Goal: Task Accomplishment & Management: Use online tool/utility

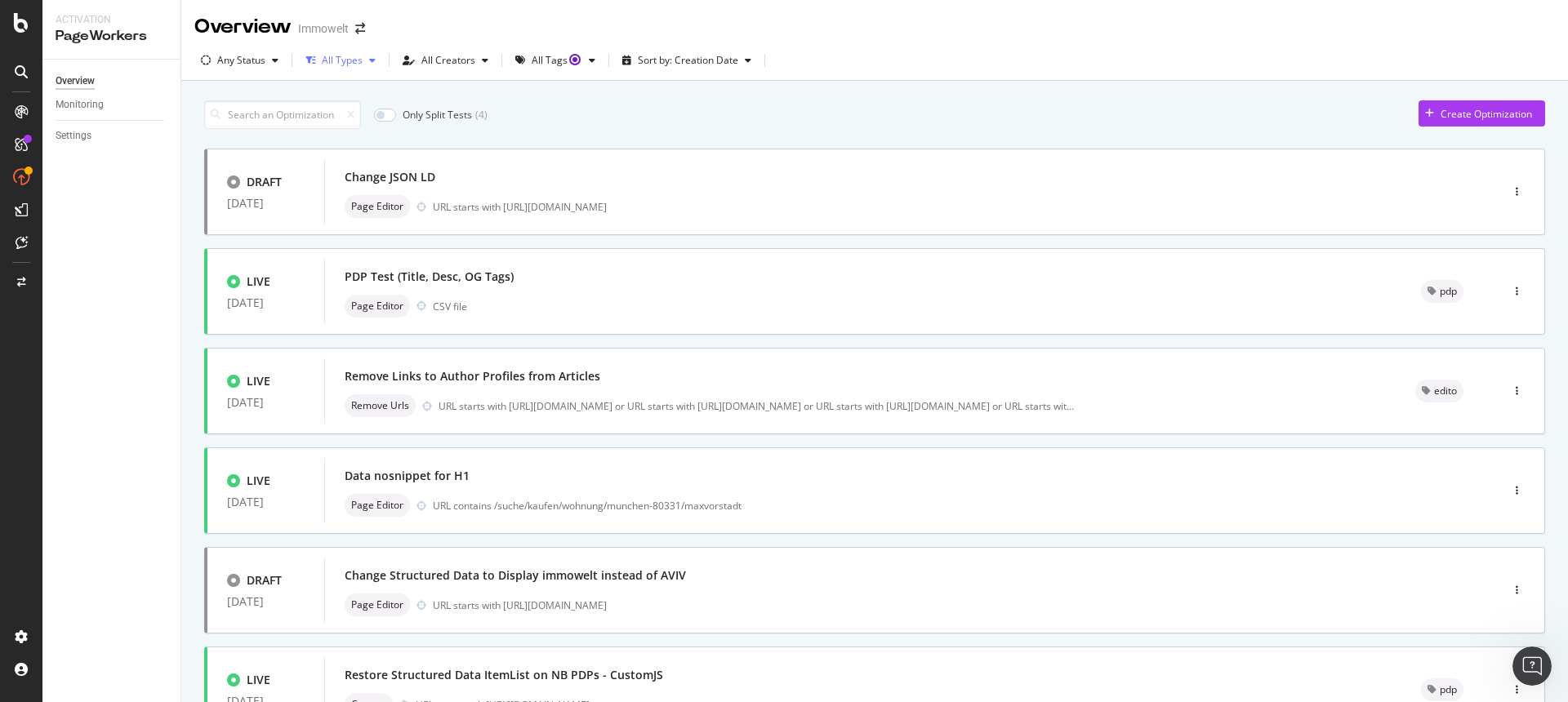
click at [369, 65] on icon "button" at bounding box center [372, 60] width 6 height 10
click at [264, 55] on div "Any Status" at bounding box center [241, 60] width 48 height 10
click at [244, 121] on div "Live" at bounding box center [236, 121] width 18 height 14
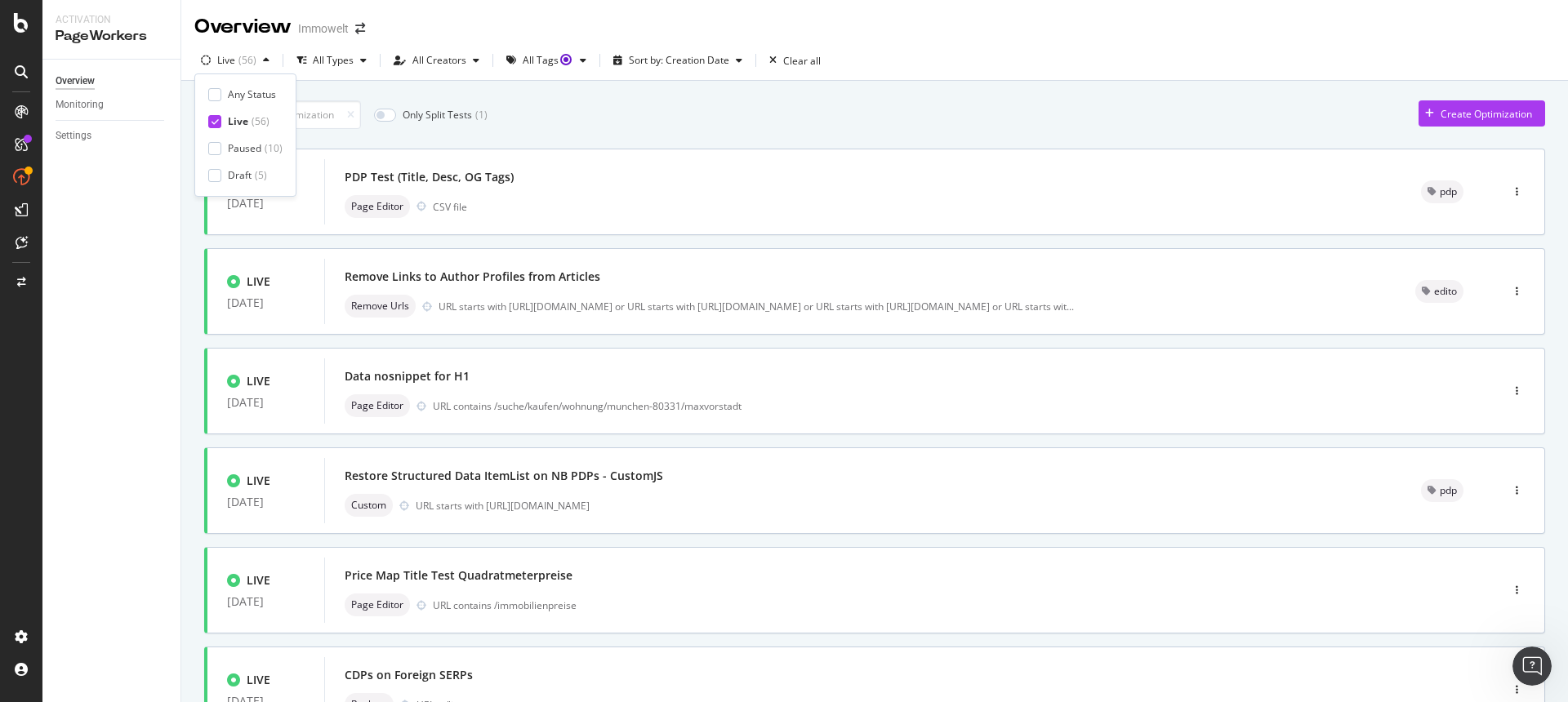
click at [696, 129] on div "Only Split Tests ( 1 ) Create Optimization LIVE [DATE] PDP Test (Title, Desc, O…" at bounding box center [875, 636] width 1341 height 1088
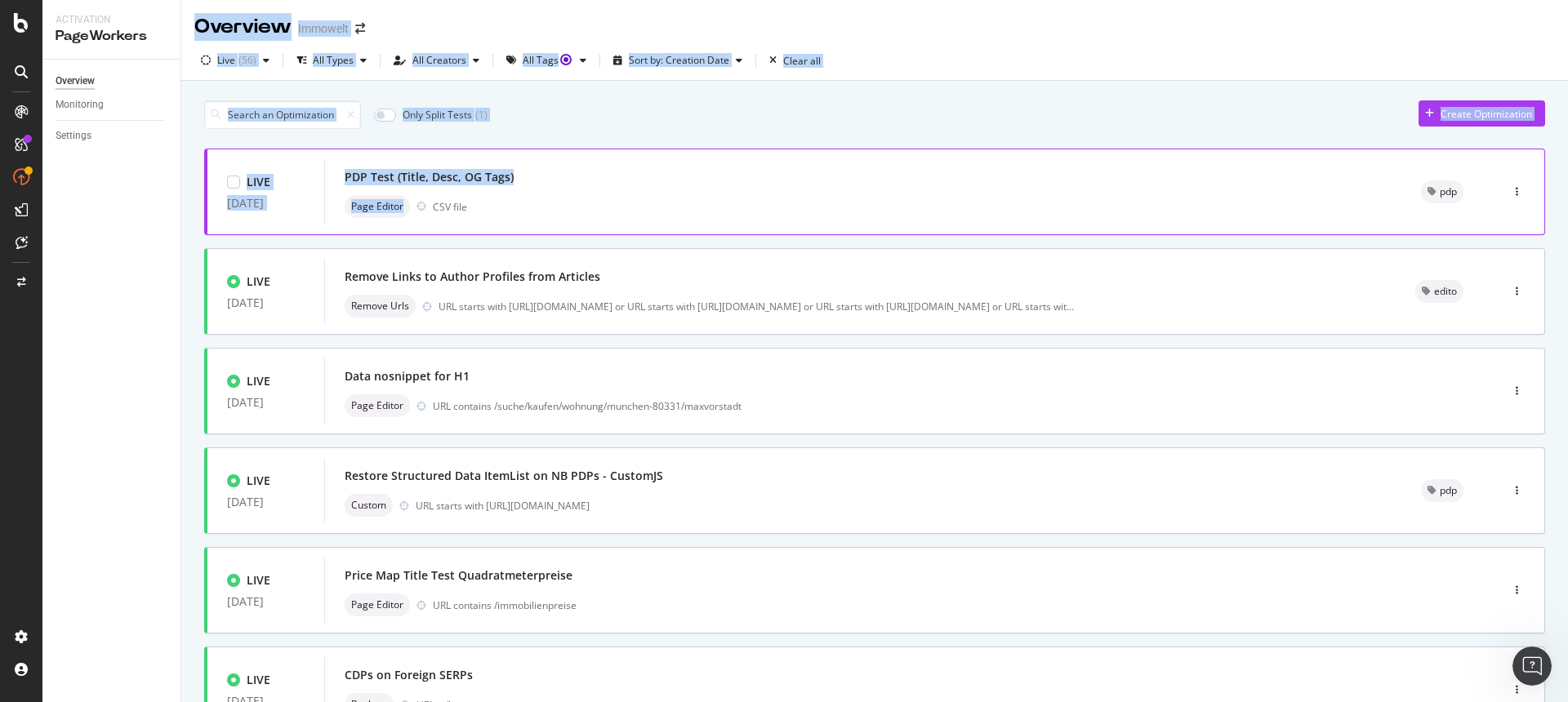
drag, startPoint x: 167, startPoint y: 190, endPoint x: 520, endPoint y: 165, distance: 353.9
click at [405, 212] on div "Activation PageWorkers Overview Monitoring Settings Overview Immowelt Live ( 56…" at bounding box center [805, 351] width 1525 height 702
click at [735, 102] on div "Only Split Tests ( 1 ) Create Optimization" at bounding box center [875, 115] width 1341 height 29
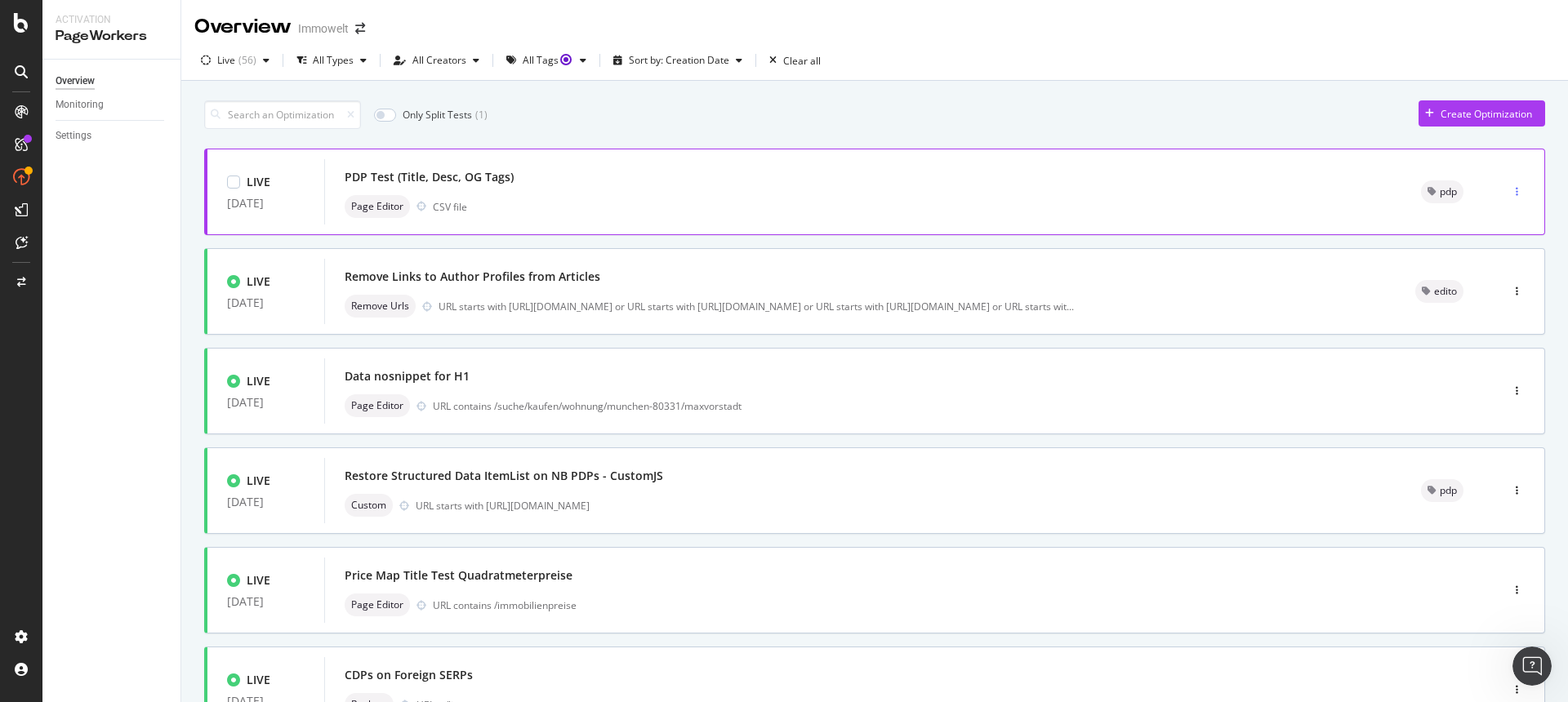
click at [1512, 191] on div "button" at bounding box center [1517, 191] width 16 height 10
click at [1182, 70] on div "Live ( 56 ) All Types All Creators All Tags Sort by: Creation Date Clear all" at bounding box center [874, 63] width 1387 height 32
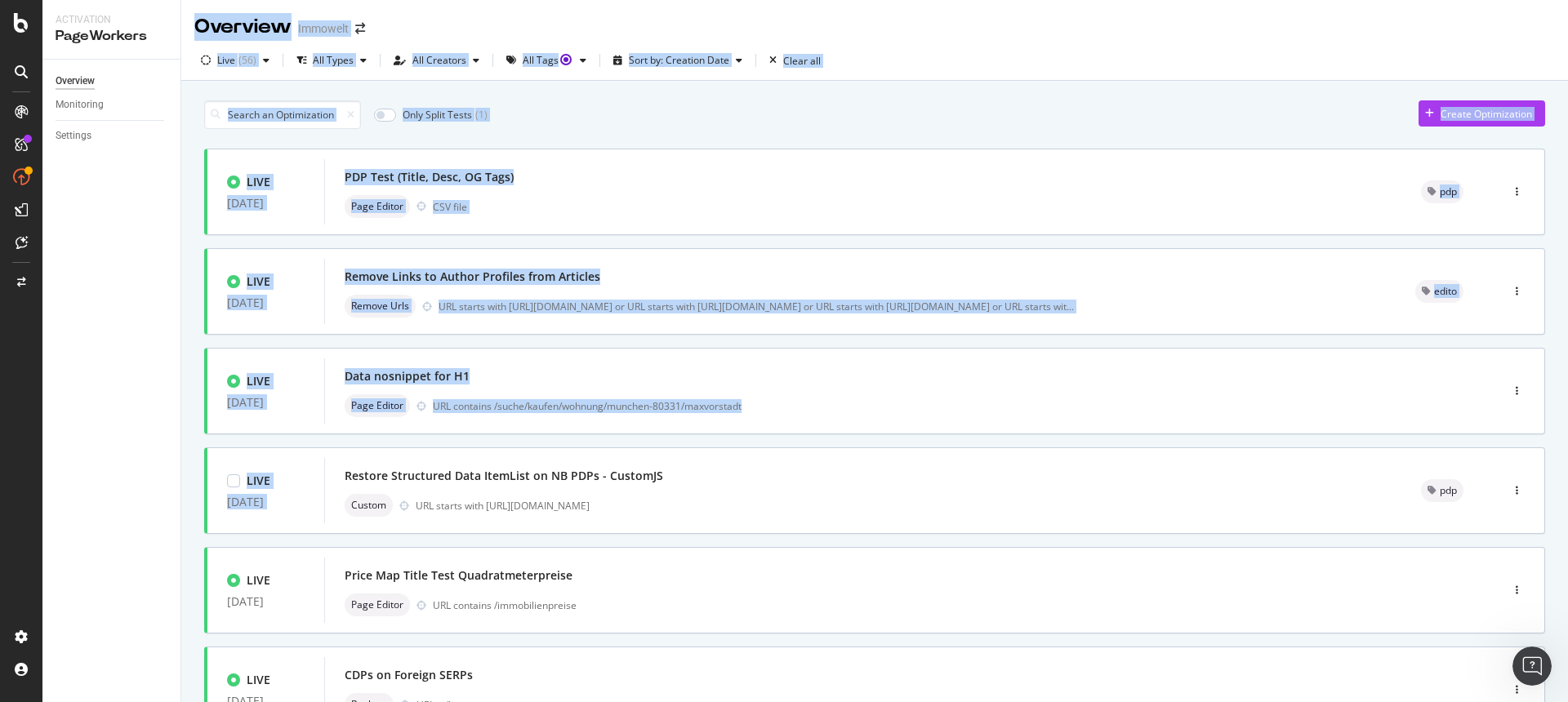
drag, startPoint x: 166, startPoint y: 194, endPoint x: 676, endPoint y: 443, distance: 567.5
click at [676, 454] on div "Activation PageWorkers Overview Monitoring Settings Overview Immowelt Live ( 56…" at bounding box center [805, 351] width 1525 height 702
click at [821, 125] on div "Only Split Tests ( 1 ) Create Optimization" at bounding box center [875, 115] width 1341 height 29
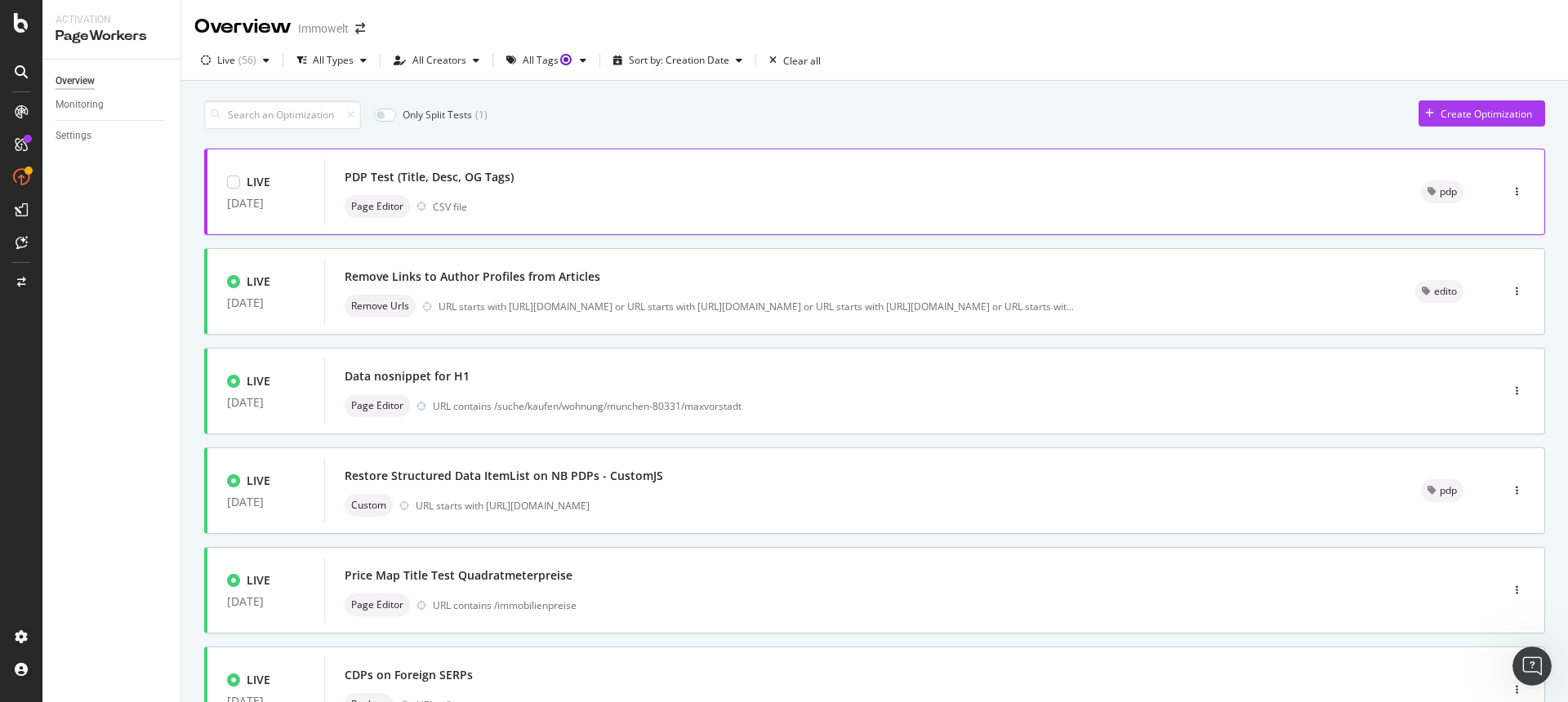
click at [614, 191] on div "PDP Test (Title, Desc, OG Tags) Page Editor CSV file" at bounding box center [863, 191] width 1037 height 53
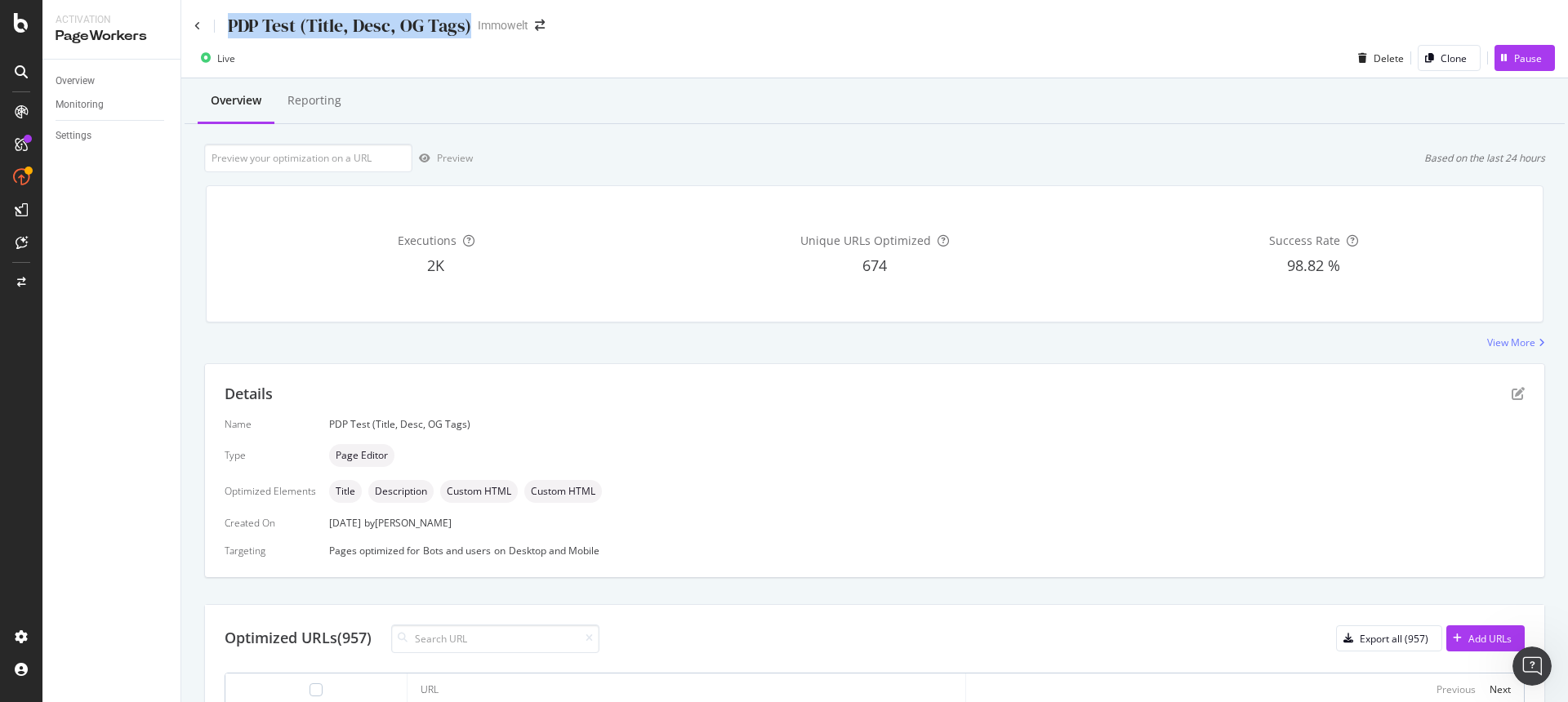
drag, startPoint x: 471, startPoint y: 25, endPoint x: 225, endPoint y: 26, distance: 246.0
click at [225, 26] on div "PDP Test (Title, Desc, OG Tags) Immowelt" at bounding box center [377, 25] width 366 height 25
copy div "PDP Test (Title, Desc, OG Tags)"
click at [896, 51] on div "Live Delete Clone Pause" at bounding box center [874, 61] width 1387 height 32
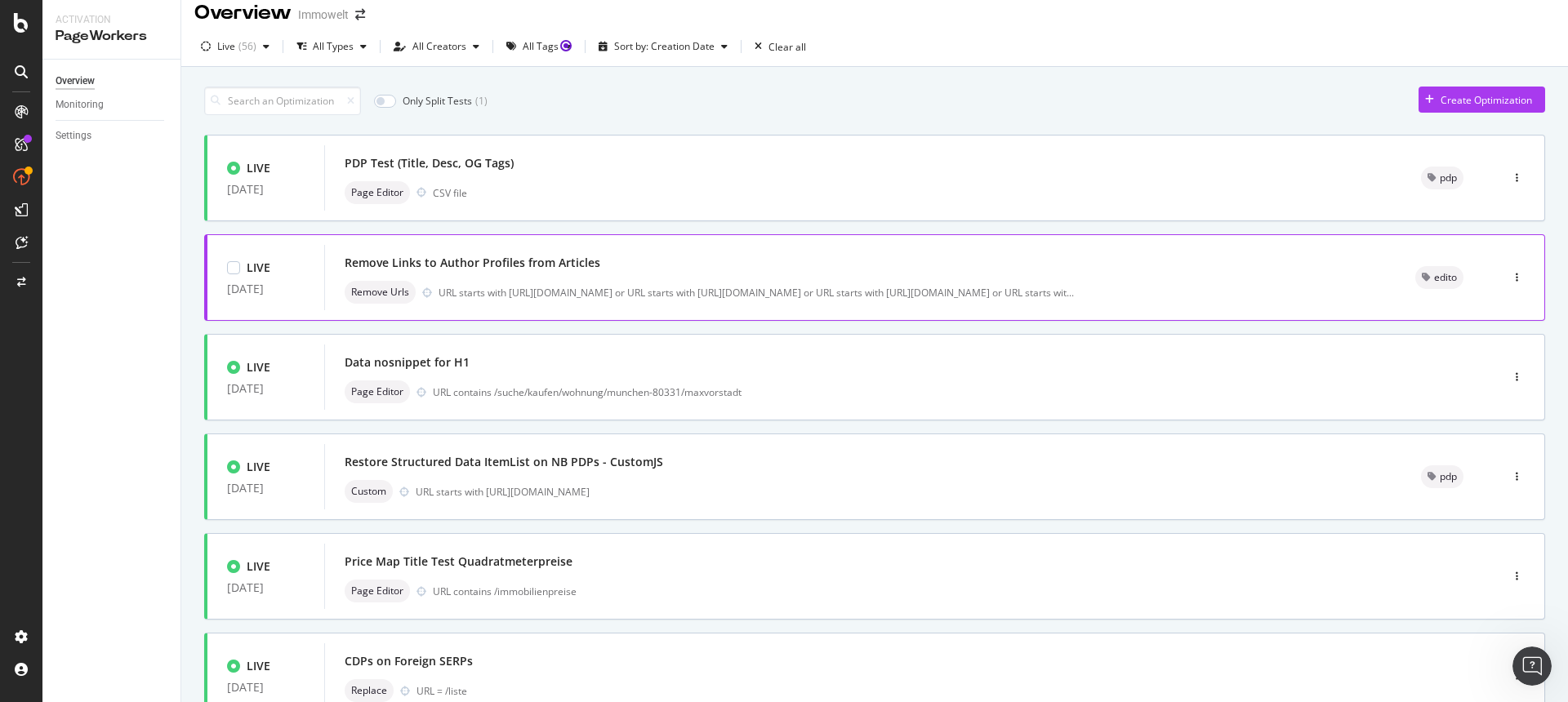
scroll to position [15, 0]
click at [637, 275] on div "Remove Links to Author Profiles from Articles Remove Urls URL starts with [URL]…" at bounding box center [860, 277] width 1031 height 53
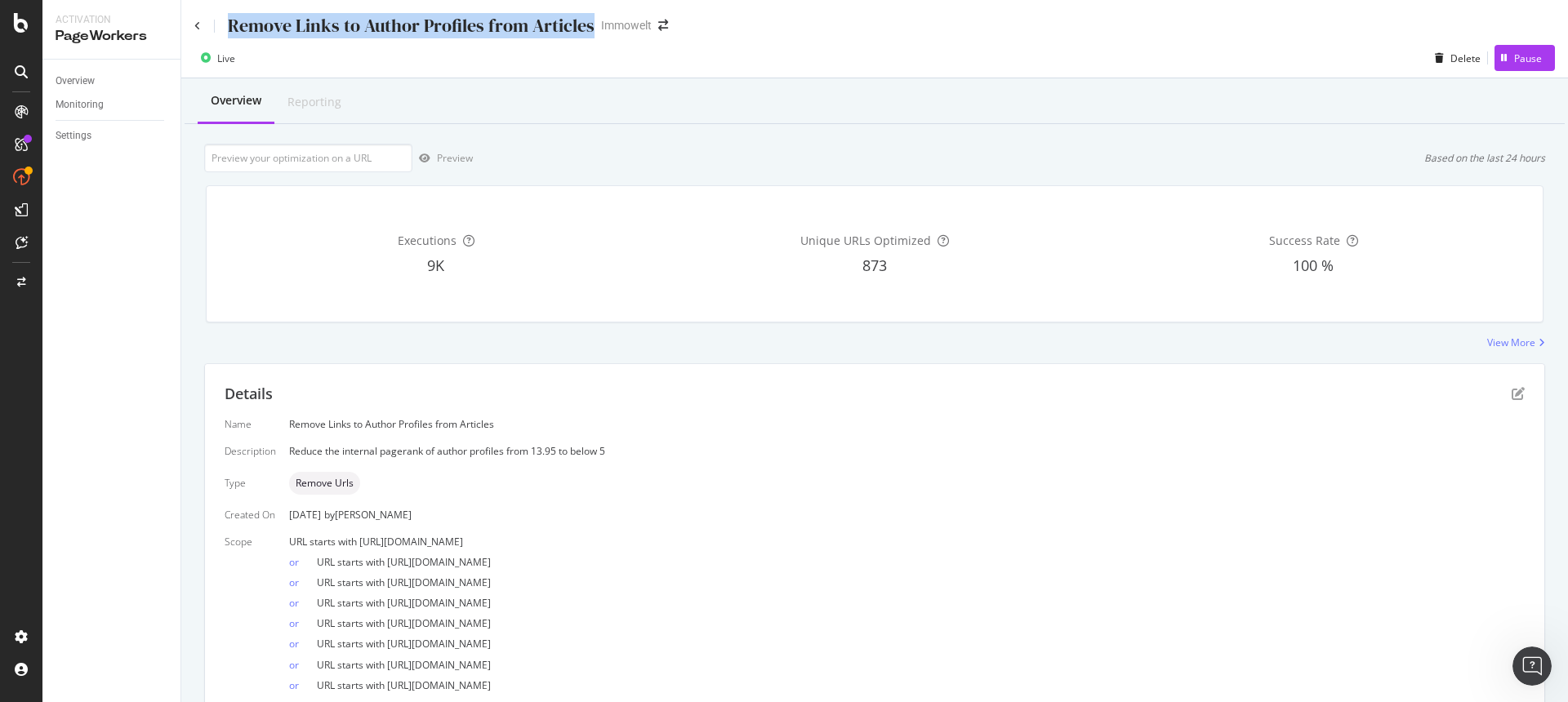
drag, startPoint x: 588, startPoint y: 28, endPoint x: 232, endPoint y: 27, distance: 356.0
click at [232, 27] on div "Remove Links to Author Profiles from Articles" at bounding box center [411, 25] width 366 height 25
copy div "Remove Links to Author Profiles from Articles"
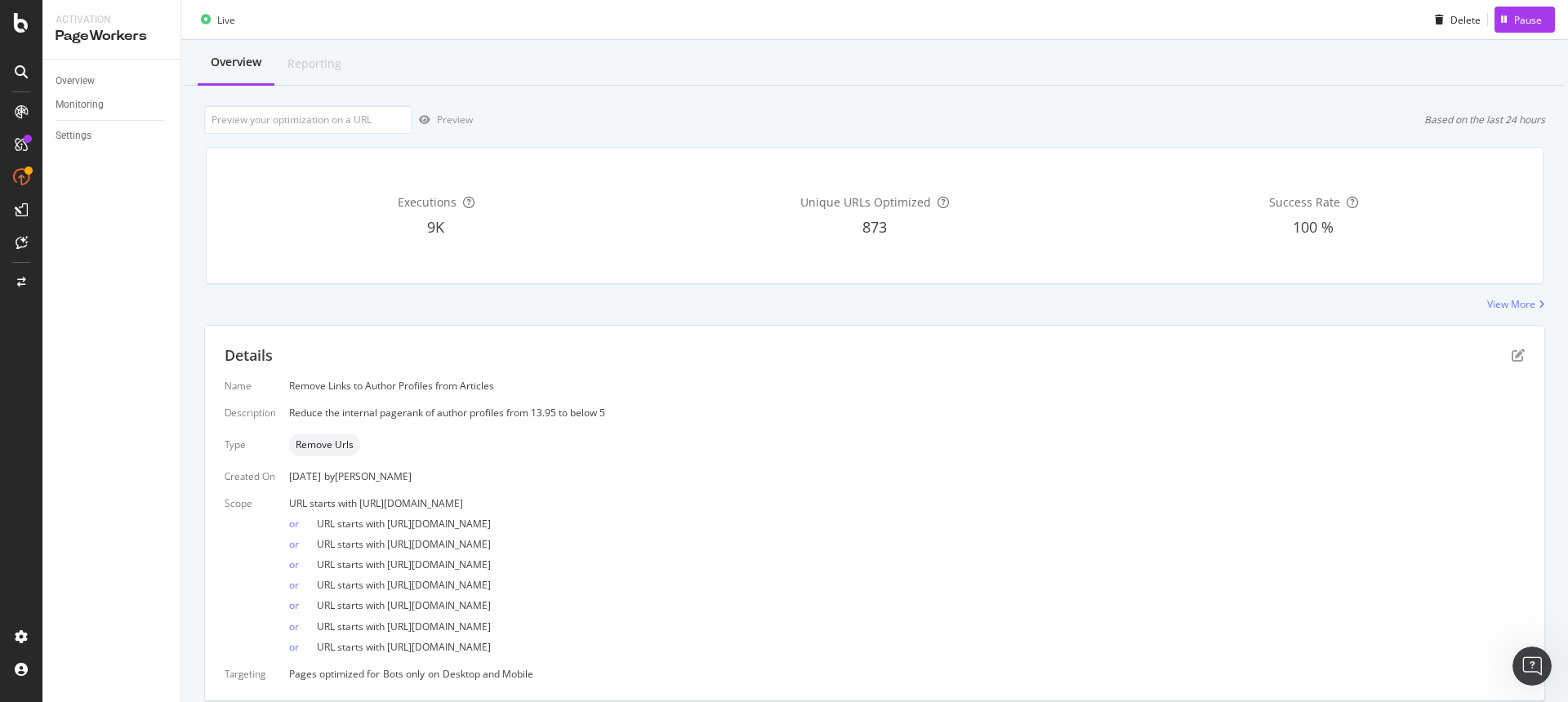
scroll to position [67, 0]
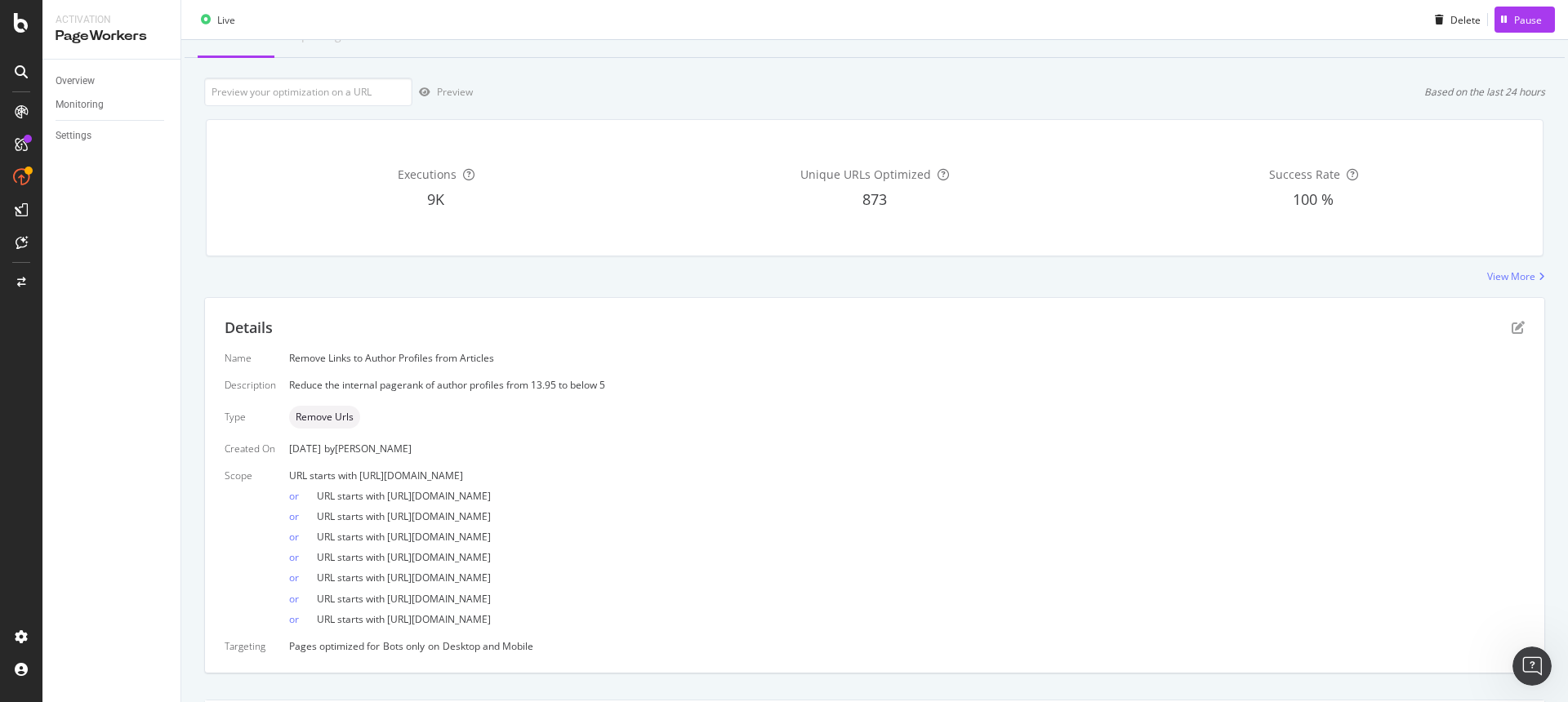
click at [696, 397] on div "Name Remove Links to Author Profiles from Articles Description Reduce the inter…" at bounding box center [875, 502] width 1301 height 302
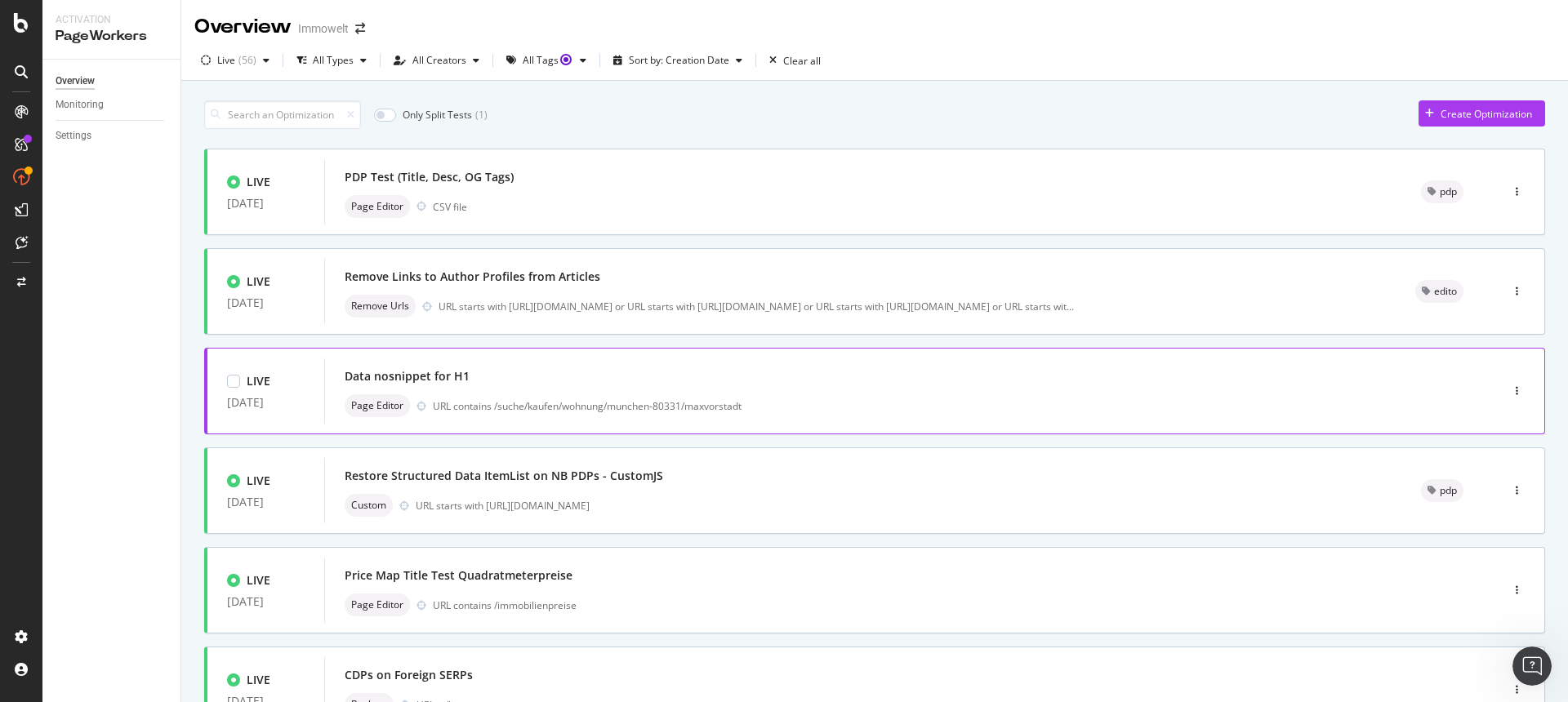
click at [620, 395] on div "Page Editor URL contains /suche/kaufen/wohnung/munchen-80331/maxvorstadt" at bounding box center [888, 406] width 1086 height 23
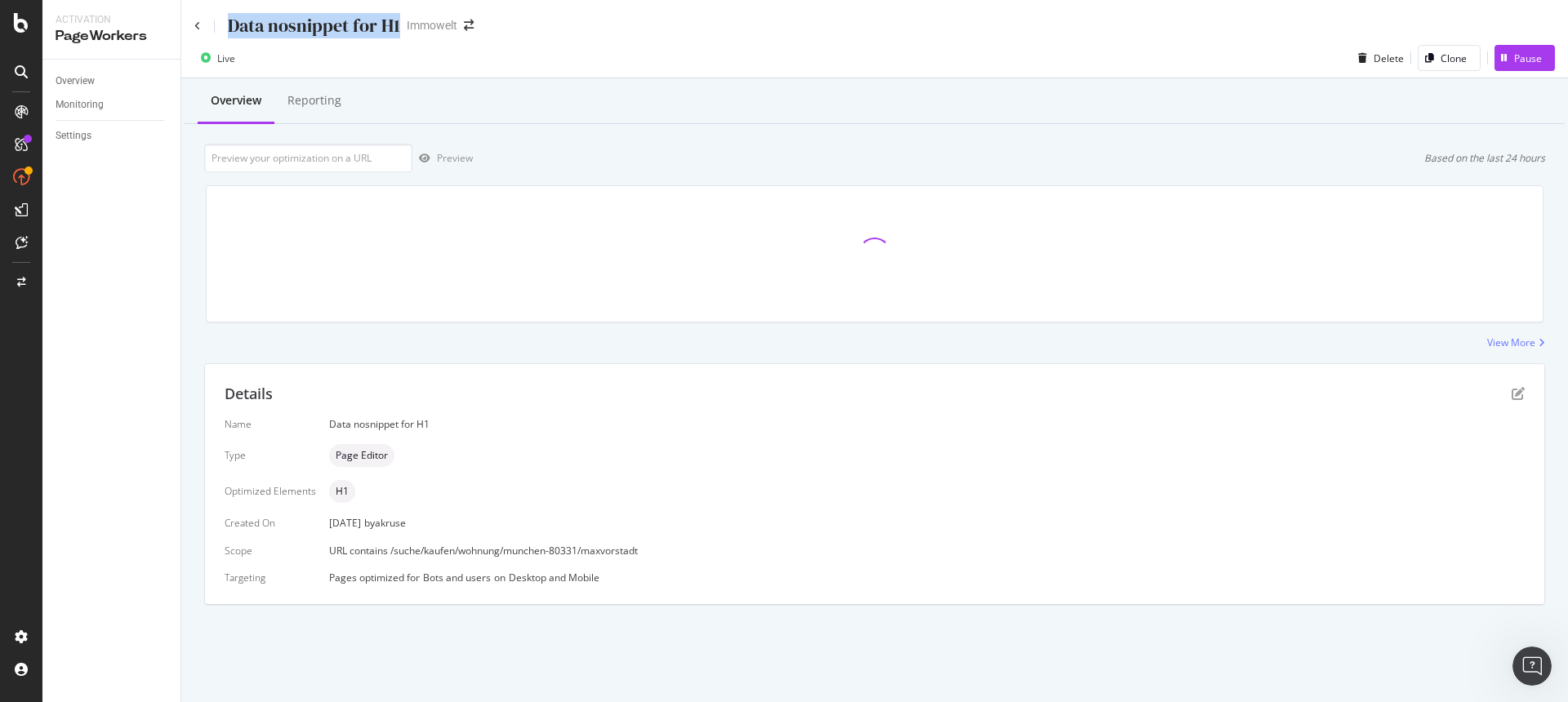
drag, startPoint x: 400, startPoint y: 27, endPoint x: 226, endPoint y: 28, distance: 174.0
click at [226, 28] on div "Data nosnippet for H1 Immowelt" at bounding box center [342, 25] width 296 height 25
copy div "Data nosnippet for H1"
click at [603, 55] on div "Live Delete Clone Pause" at bounding box center [874, 61] width 1387 height 32
click at [615, 127] on div "Overview Reporting Preview Based on the last 24 hours Executions 7 Unique URLs …" at bounding box center [874, 370] width 1387 height 583
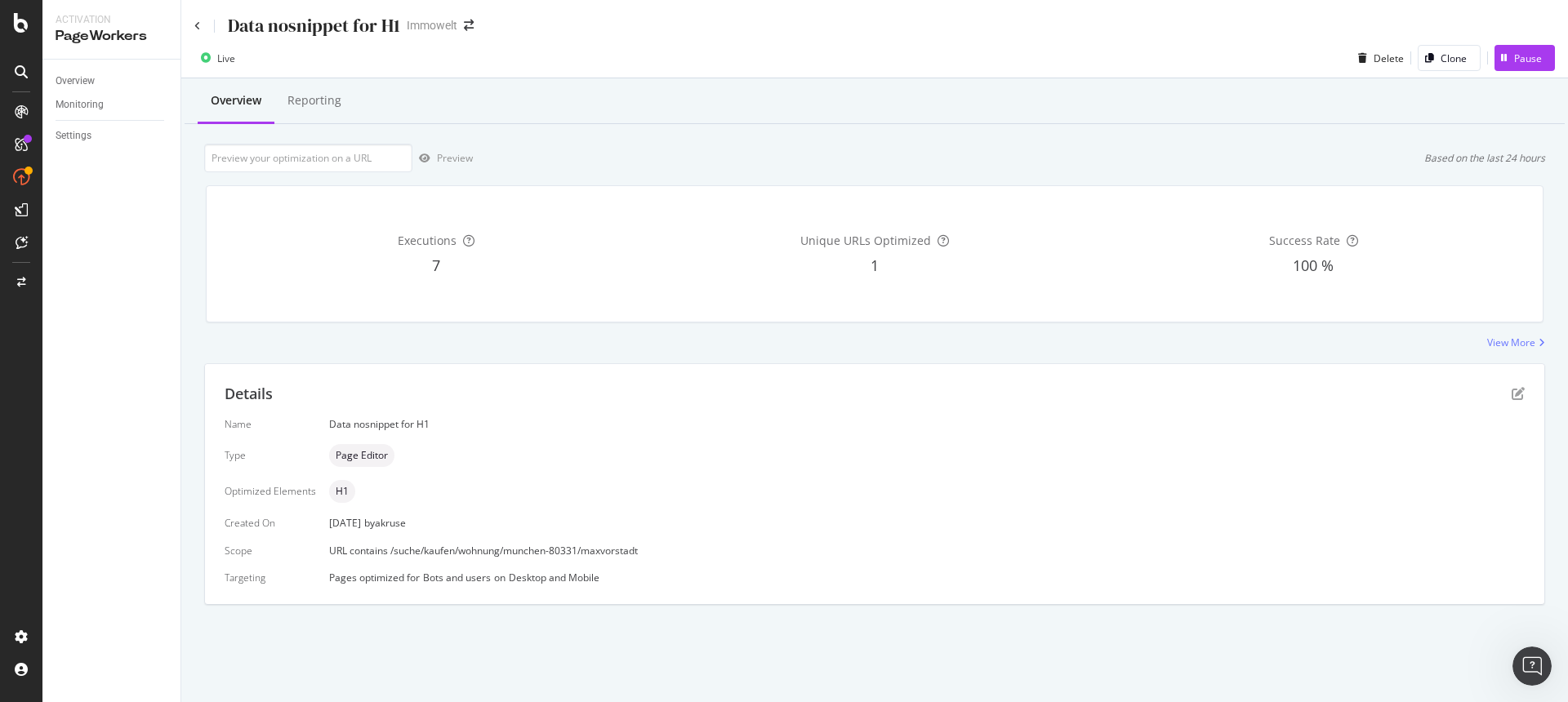
click at [780, 113] on div "Overview Reporting" at bounding box center [875, 103] width 1380 height 44
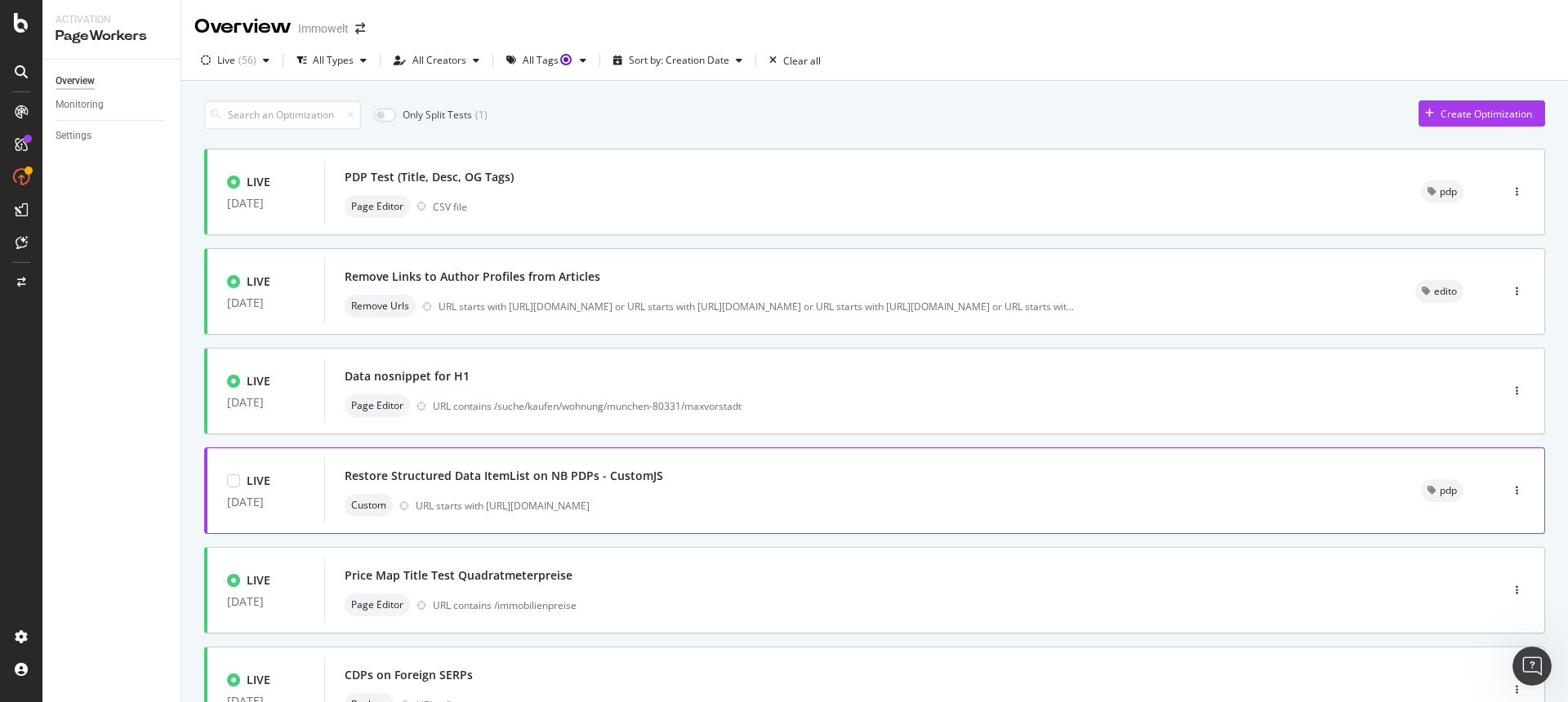
click at [756, 499] on div "URL starts with [URL][DOMAIN_NAME]" at bounding box center [898, 506] width 967 height 14
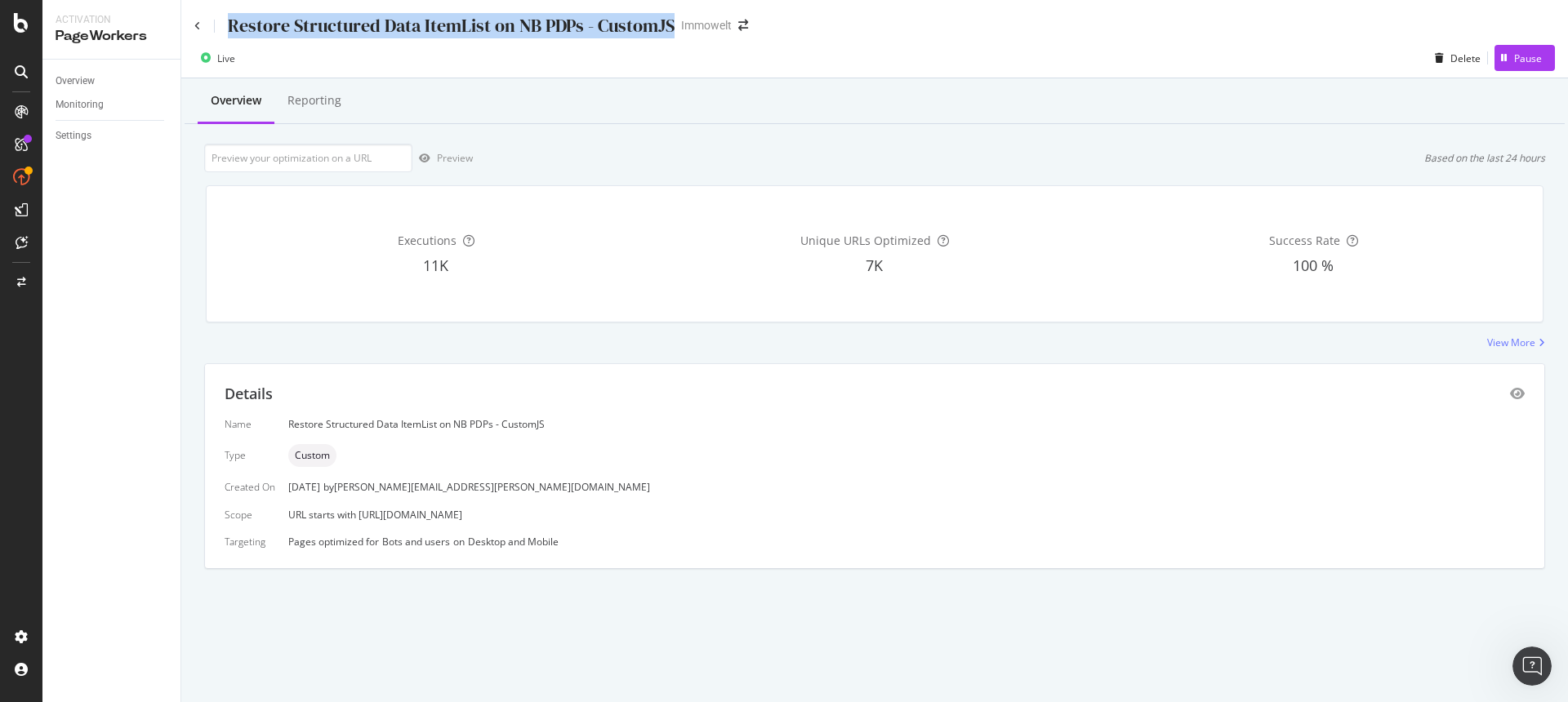
drag, startPoint x: 673, startPoint y: 24, endPoint x: 229, endPoint y: 21, distance: 444.0
click at [229, 21] on div "Restore Structured Data ItemList on NB PDPs - CustomJS Immowelt" at bounding box center [479, 25] width 570 height 25
copy div "Restore Structured Data ItemList on NB PDPs - CustomJS"
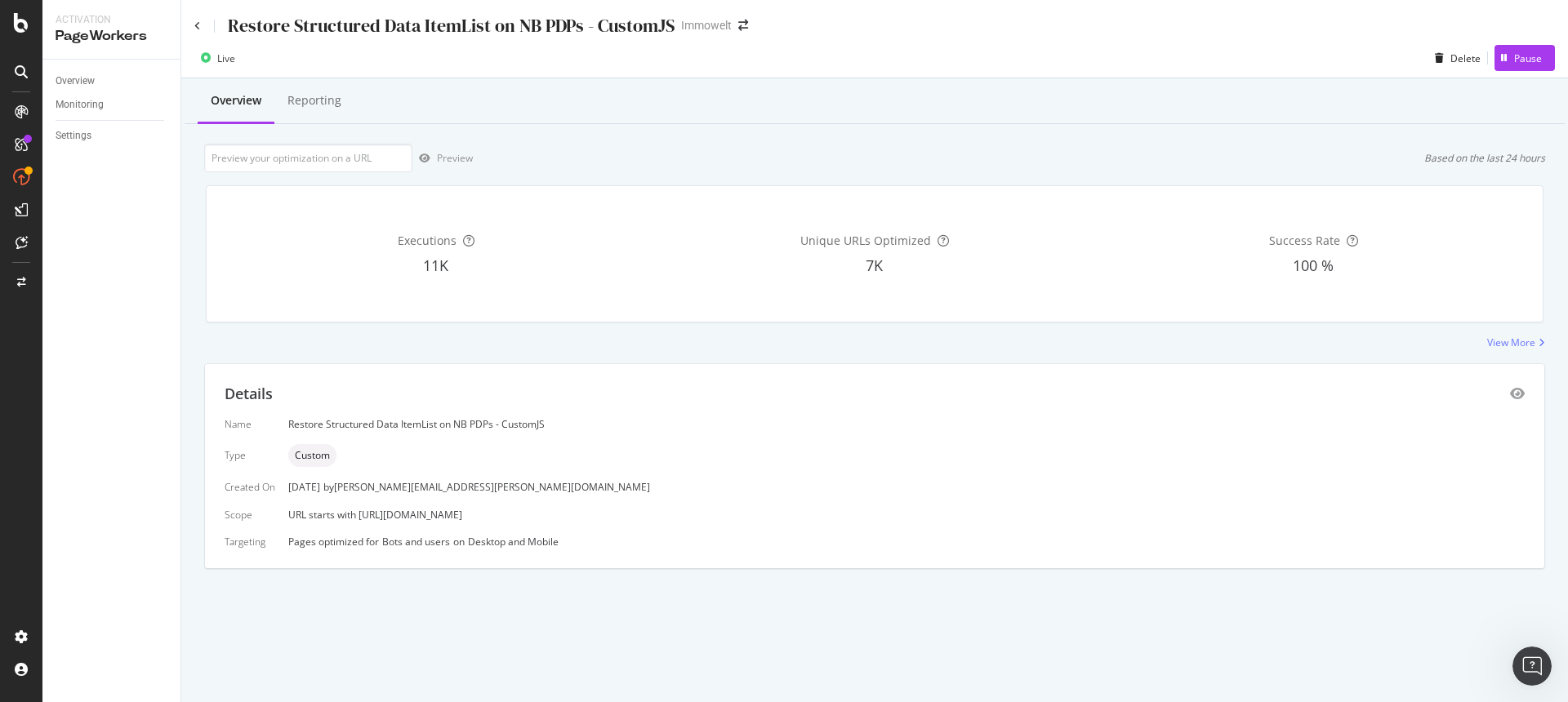
click at [545, 214] on div "Executions 11K" at bounding box center [436, 253] width 432 height 109
click at [1526, 341] on div "View More" at bounding box center [1512, 342] width 48 height 14
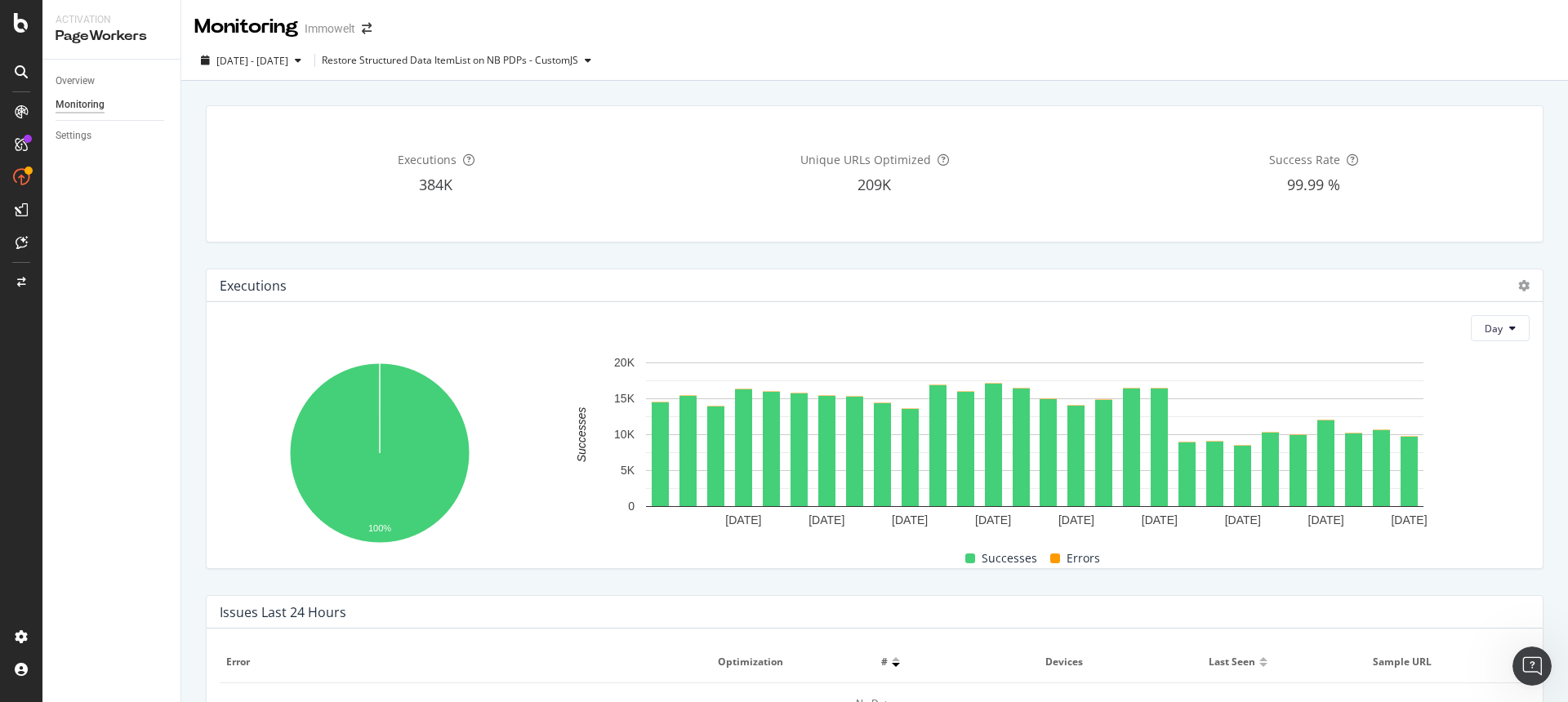
drag, startPoint x: 175, startPoint y: 116, endPoint x: 110, endPoint y: 119, distance: 65.1
click at [94, 76] on link "Overview" at bounding box center [112, 81] width 114 height 18
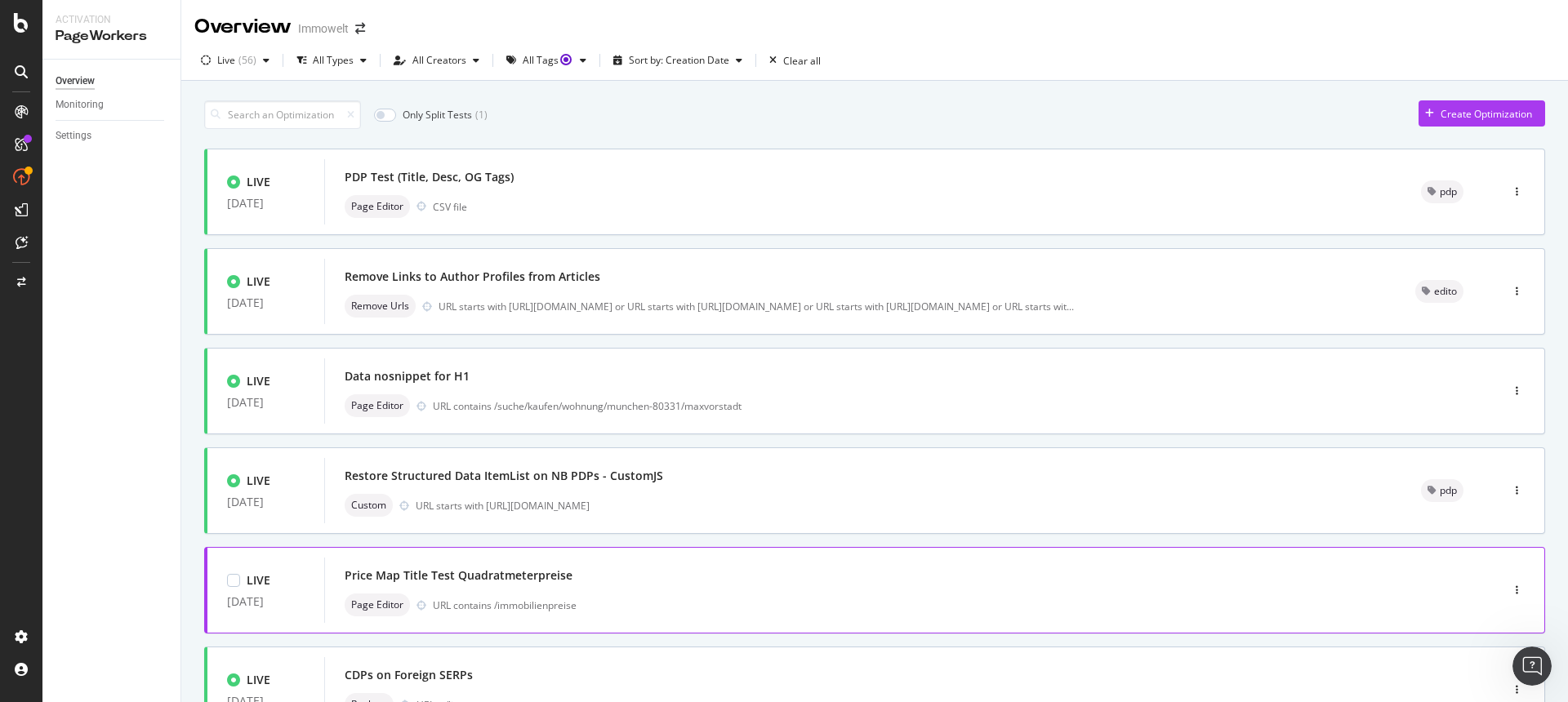
click at [660, 585] on div "Price Map Title Test Quadratmeterpreise" at bounding box center [888, 575] width 1086 height 23
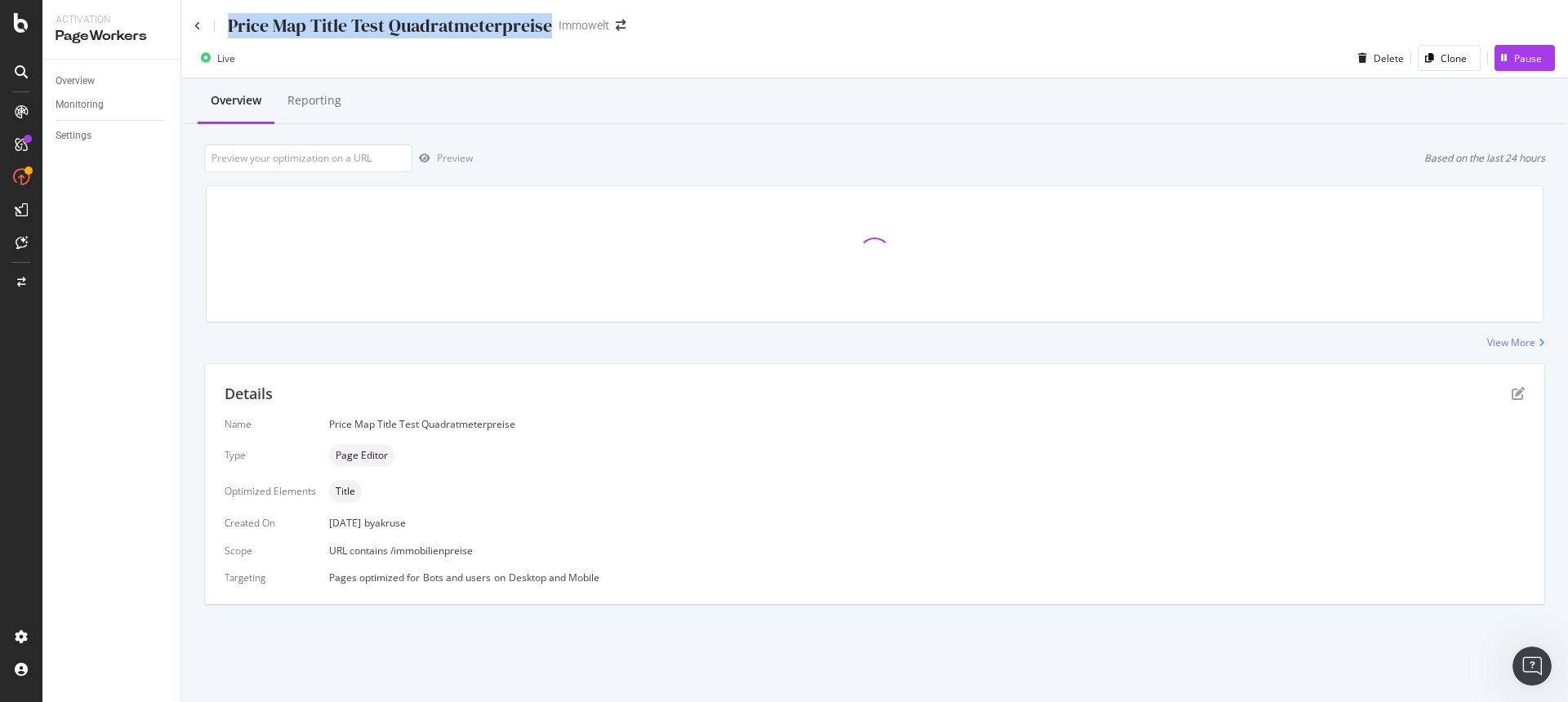
drag, startPoint x: 549, startPoint y: 31, endPoint x: 229, endPoint y: 21, distance: 320.2
click at [229, 21] on div "Price Map Title Test Quadratmeterpreise Immowelt" at bounding box center [418, 25] width 448 height 25
copy div "Price Map Title Test Quadratmeterpreise"
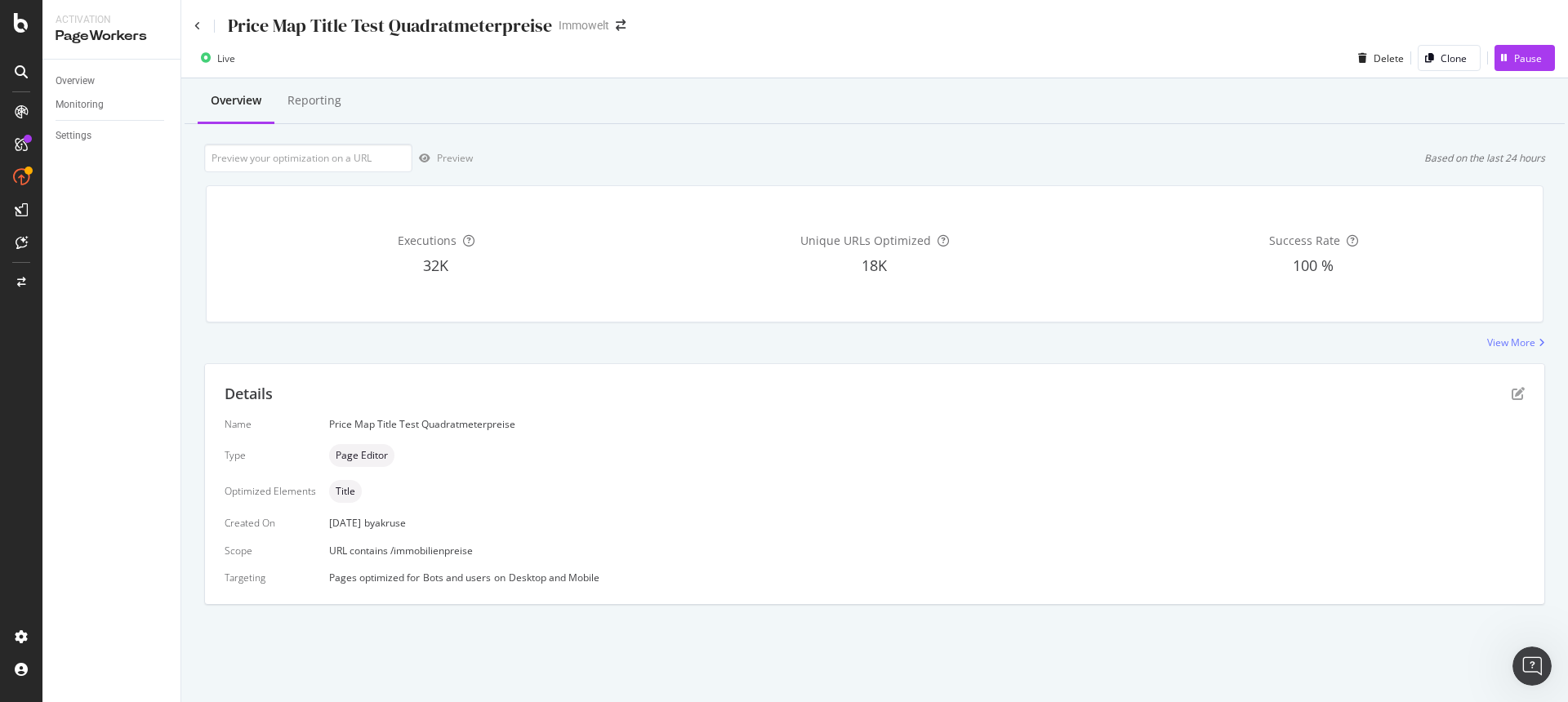
drag, startPoint x: 627, startPoint y: 43, endPoint x: 562, endPoint y: 31, distance: 66.1
click at [623, 42] on div "Live Delete Clone Pause" at bounding box center [874, 58] width 1387 height 40
click at [315, 206] on div "Executions 32K" at bounding box center [436, 253] width 432 height 109
click at [94, 87] on link "Overview" at bounding box center [112, 81] width 114 height 18
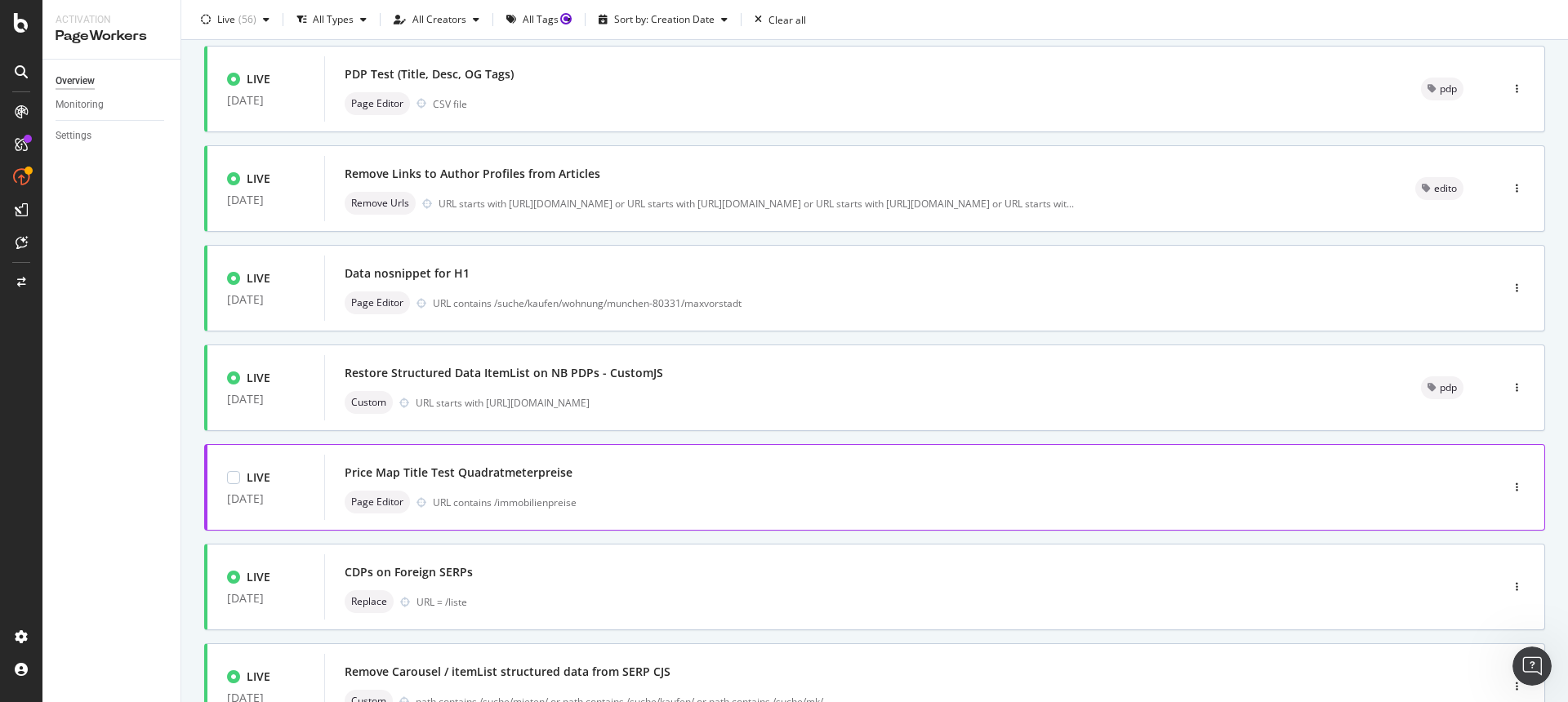
scroll to position [106, 0]
click at [574, 585] on div "CDPs on Foreign SERPs Replace URL = /liste" at bounding box center [888, 584] width 1086 height 53
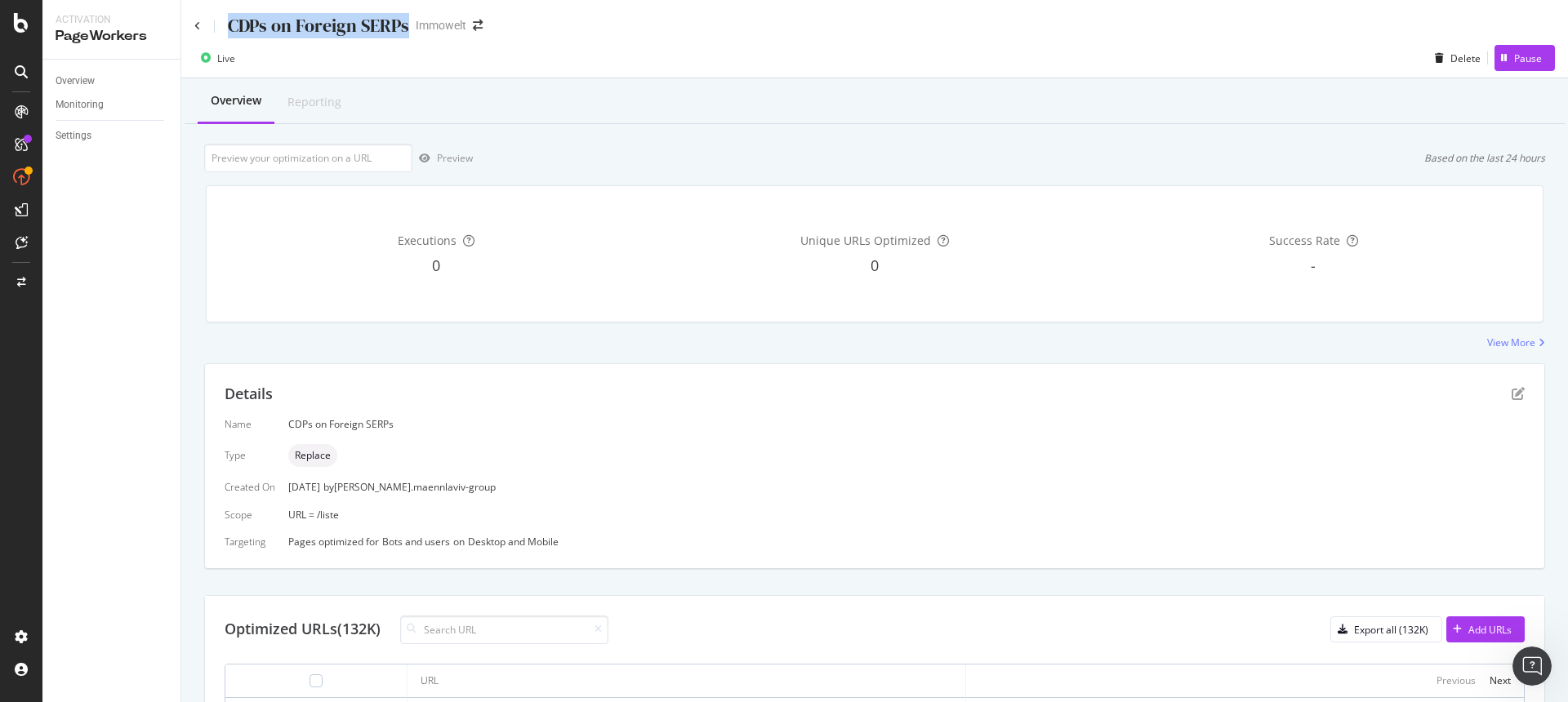
drag, startPoint x: 409, startPoint y: 27, endPoint x: 230, endPoint y: 31, distance: 179.0
click at [230, 31] on div "CDPs on Foreign SERPs Immowelt" at bounding box center [346, 25] width 304 height 25
click at [91, 77] on div "Overview" at bounding box center [75, 81] width 39 height 18
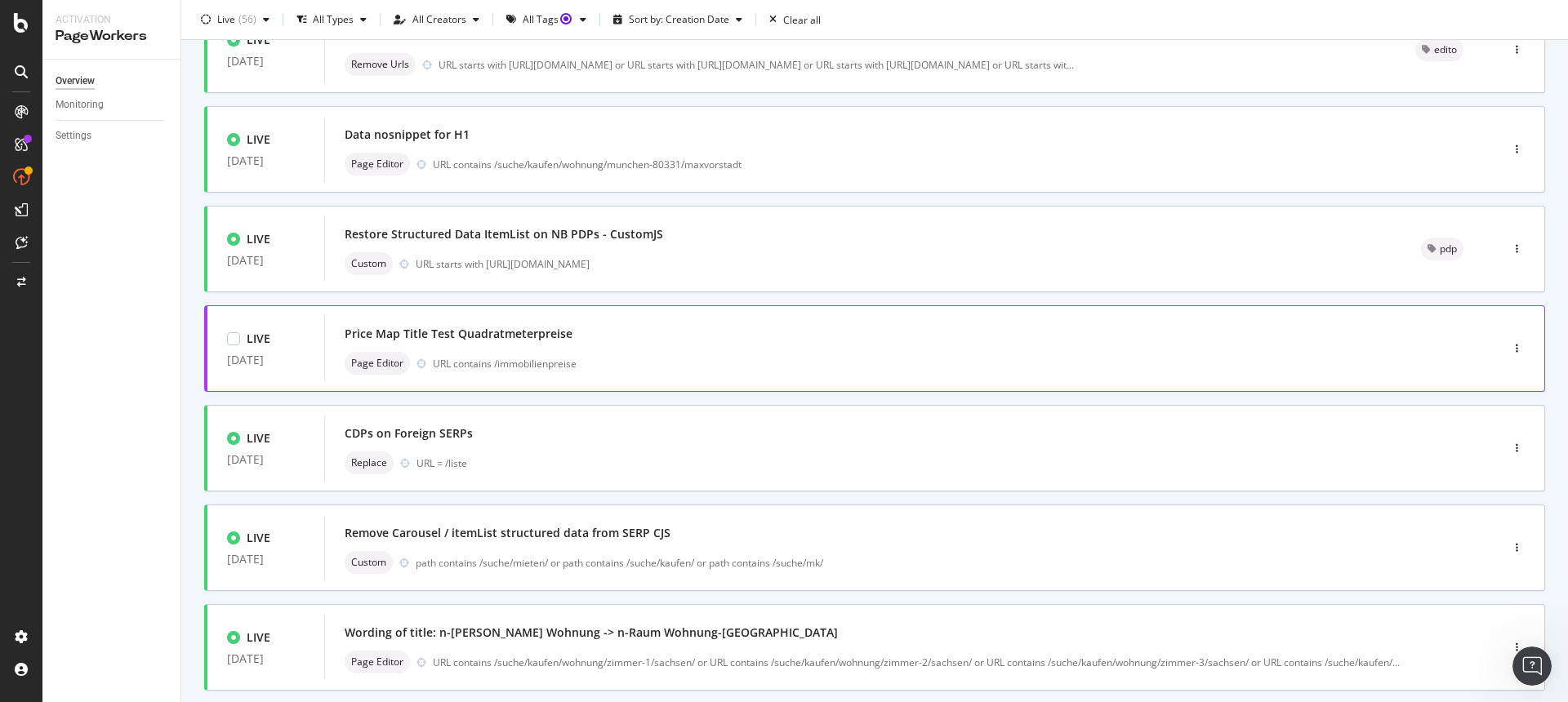
scroll to position [275, 0]
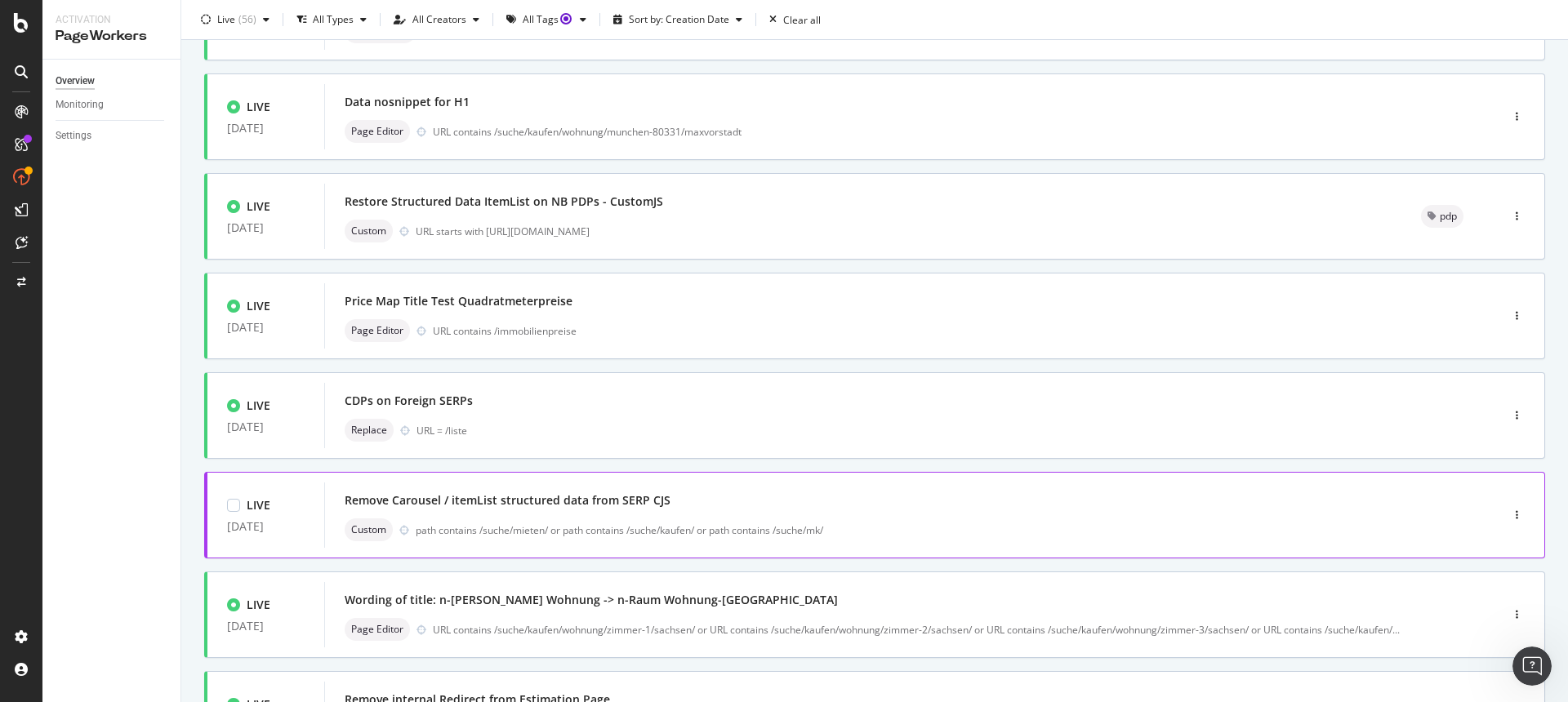
click at [673, 516] on div "Remove Carousel / itemList structured data from SERP CJS Custom path contains /…" at bounding box center [888, 515] width 1086 height 53
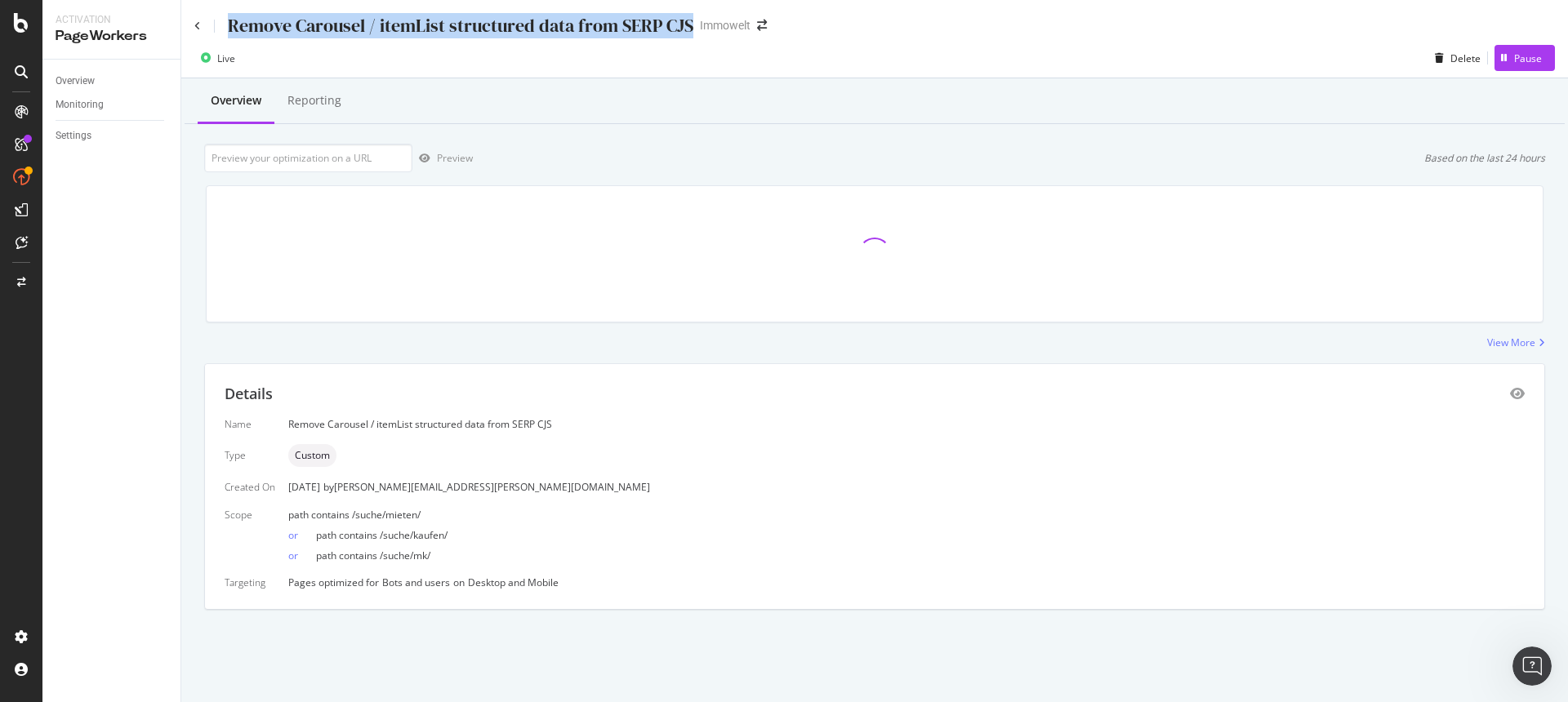
drag, startPoint x: 692, startPoint y: 29, endPoint x: 229, endPoint y: 31, distance: 463.0
click at [229, 31] on div "Remove Carousel / itemList structured data from SERP CJS Immowelt" at bounding box center [488, 25] width 589 height 25
copy div "Remove Carousel / itemList structured data from SERP CJS"
click at [102, 74] on link "Overview" at bounding box center [112, 81] width 114 height 18
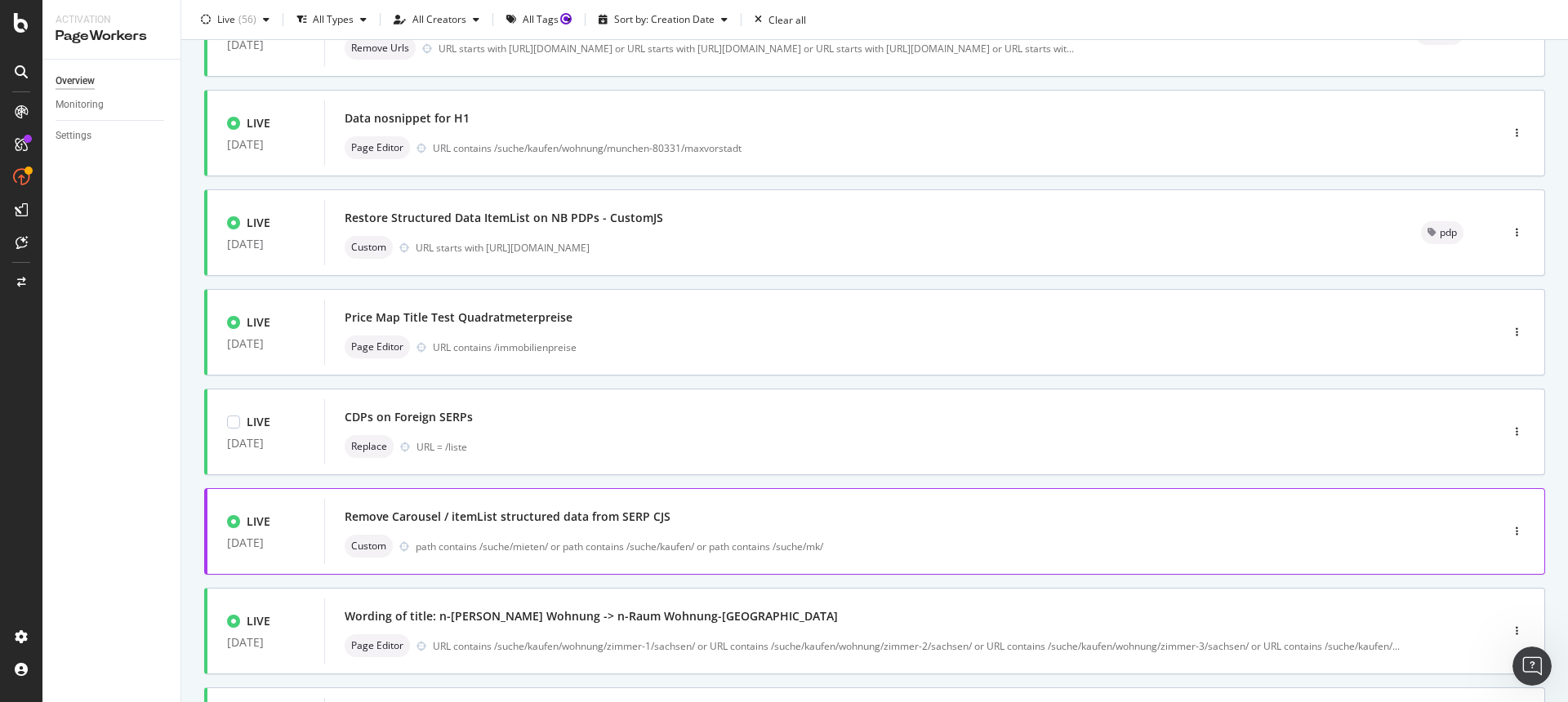
scroll to position [263, 0]
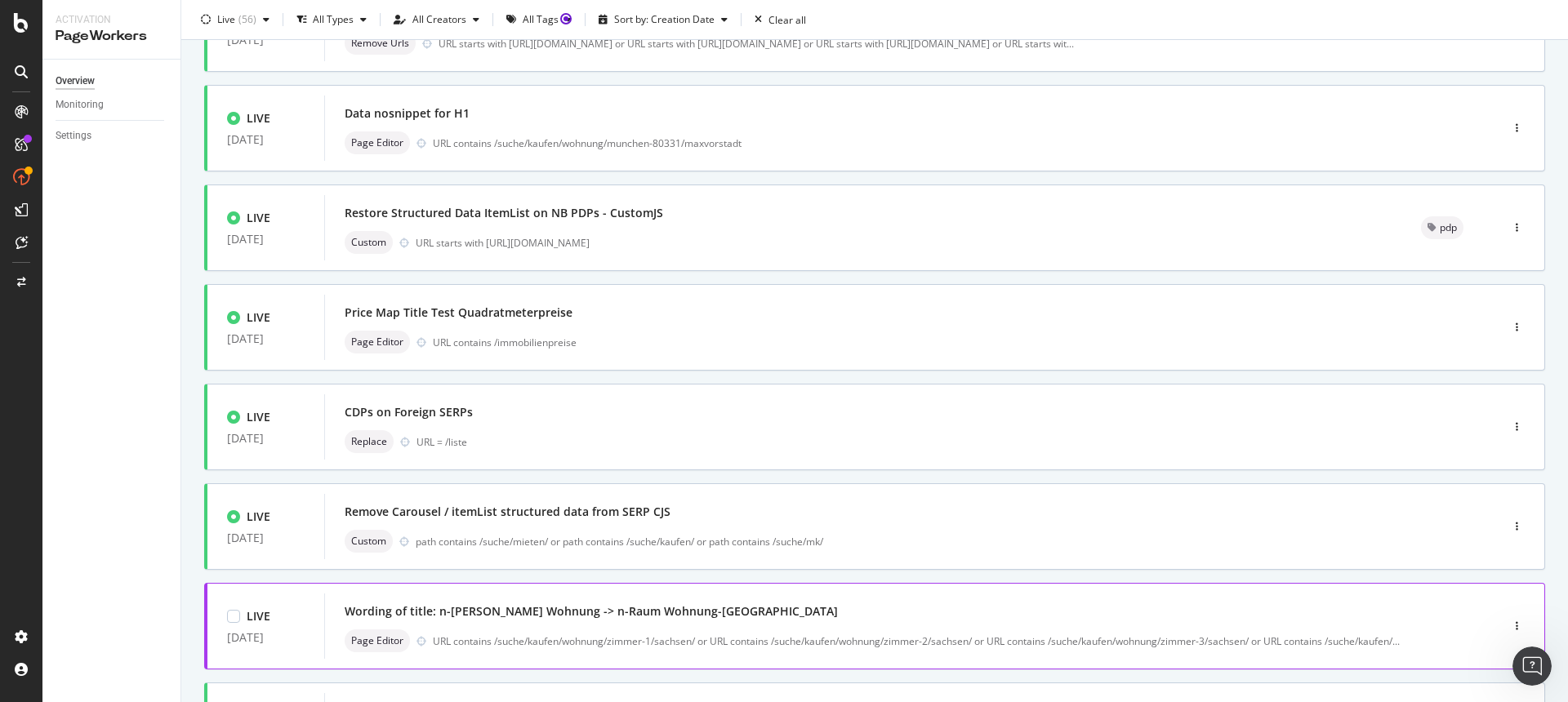
click at [637, 622] on div "Wording of title: n-[PERSON_NAME] Wohnung -> n-Raum Wohnung-[GEOGRAPHIC_DATA]" at bounding box center [888, 611] width 1086 height 23
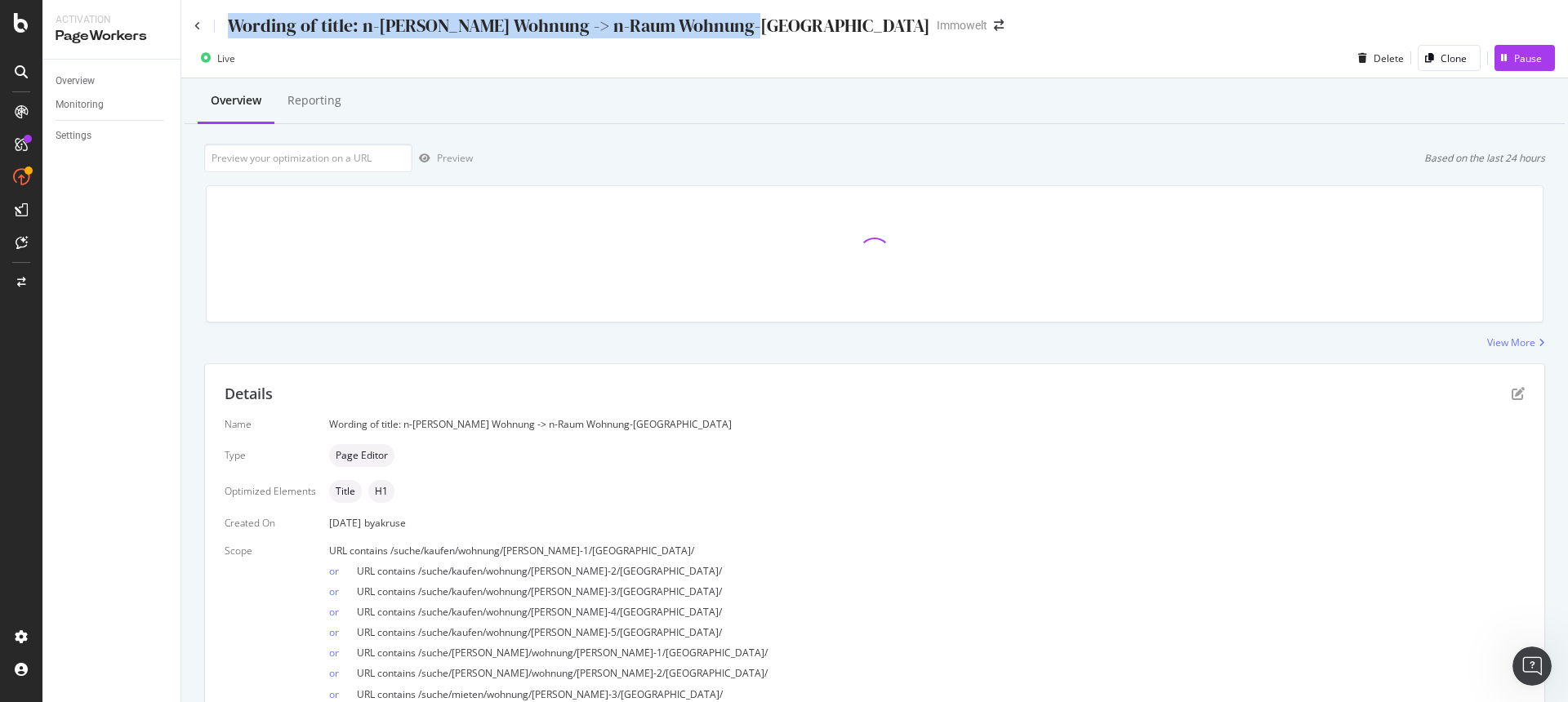
drag, startPoint x: 748, startPoint y: 27, endPoint x: 231, endPoint y: 31, distance: 517.0
click at [231, 31] on div "Wording of title: n-[PERSON_NAME] Wohnung -> n-Raum Wohnung-[GEOGRAPHIC_DATA]" at bounding box center [607, 25] width 826 height 25
copy div "Wording of title: n-[PERSON_NAME] Wohnung -> n-Raum Wohnung-[GEOGRAPHIC_DATA]"
click at [93, 81] on div "Overview" at bounding box center [75, 81] width 39 height 18
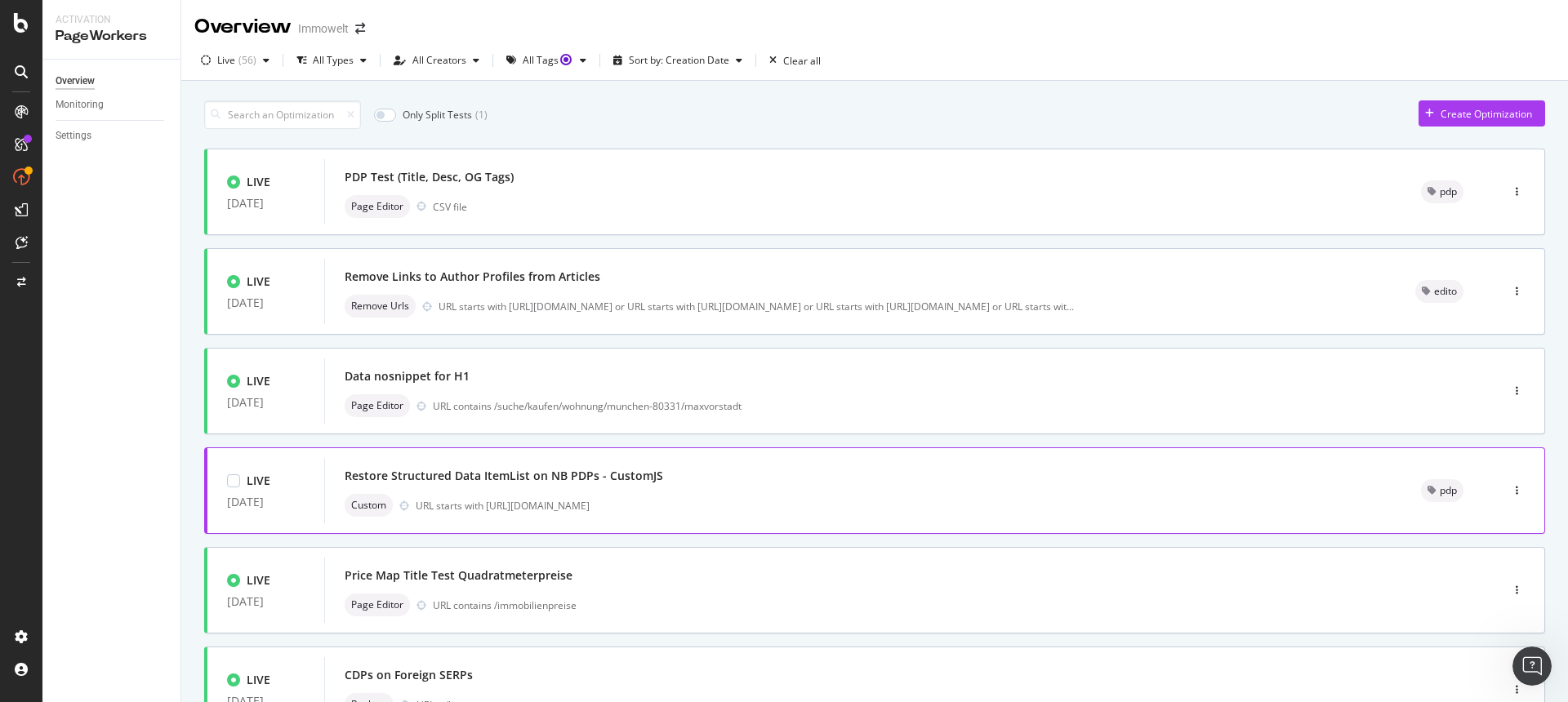
scroll to position [461, 0]
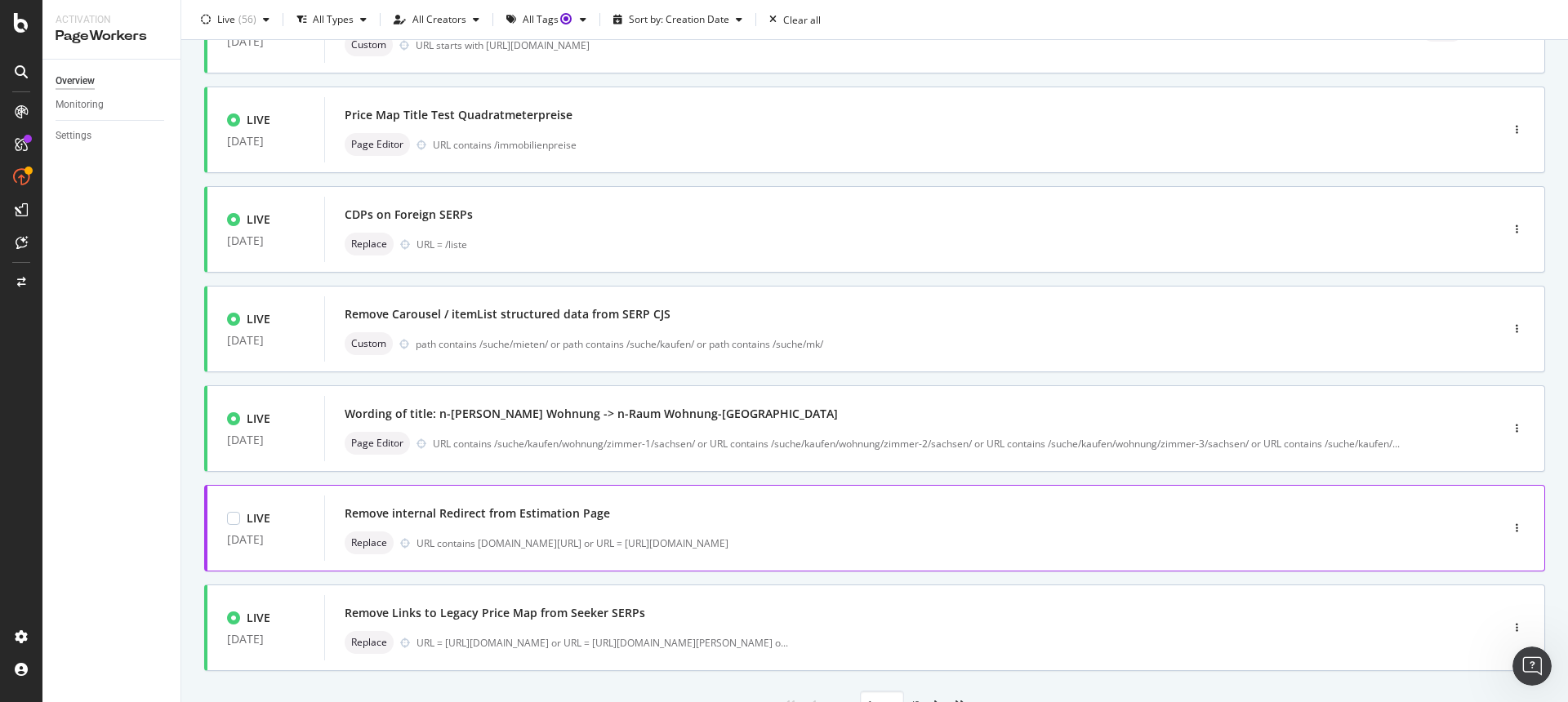
click at [628, 520] on div "Remove internal Redirect from Estimation Page" at bounding box center [888, 513] width 1086 height 23
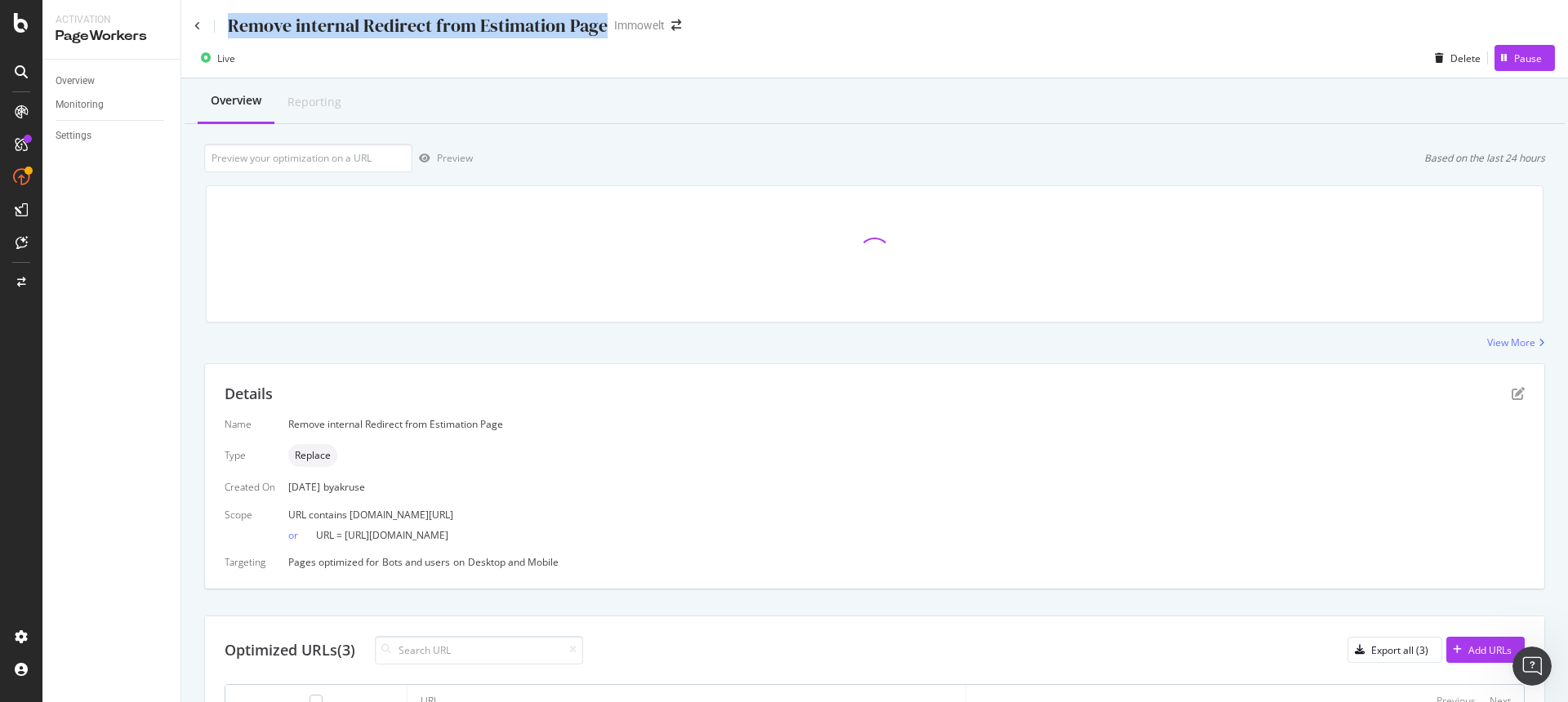
drag, startPoint x: 603, startPoint y: 27, endPoint x: 228, endPoint y: 21, distance: 375.0
click at [228, 21] on div "Remove internal Redirect from Estimation Page" at bounding box center [417, 25] width 380 height 25
copy div "Remove internal Redirect from Estimation Page"
click at [84, 77] on div "Overview" at bounding box center [75, 81] width 39 height 18
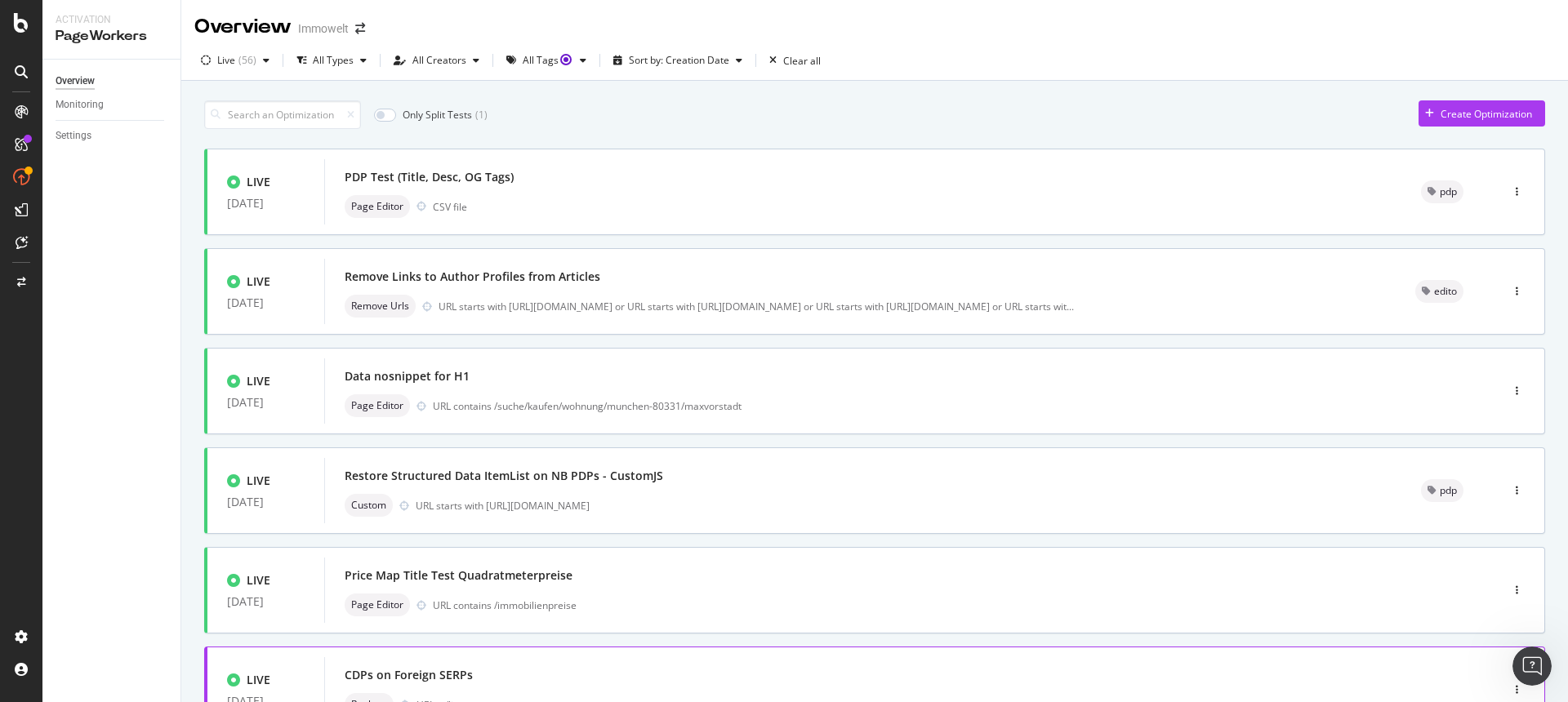
scroll to position [535, 0]
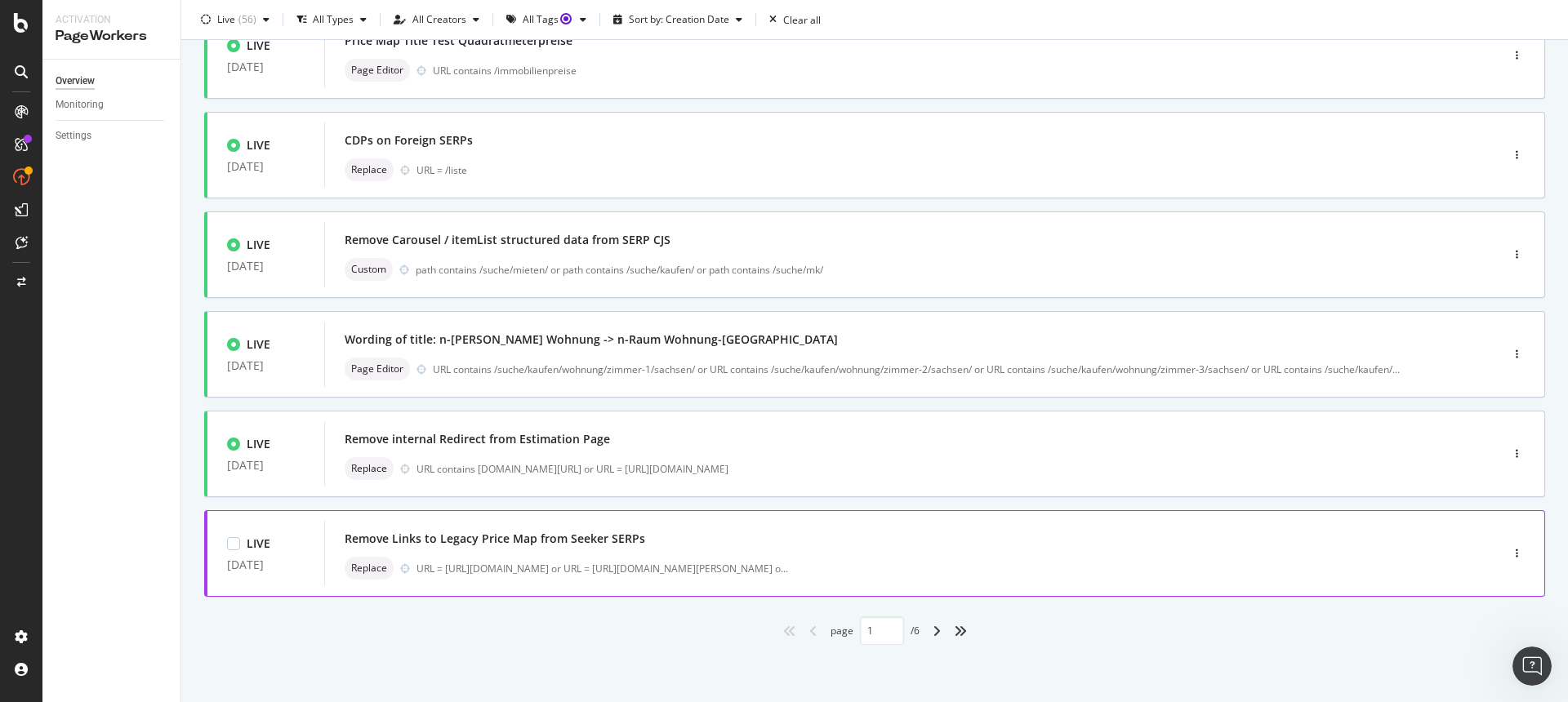
click at [685, 550] on div "Remove Links to Legacy Price Map from Seeker SERPs Replace URL = [URL][DOMAIN_N…" at bounding box center [888, 553] width 1086 height 53
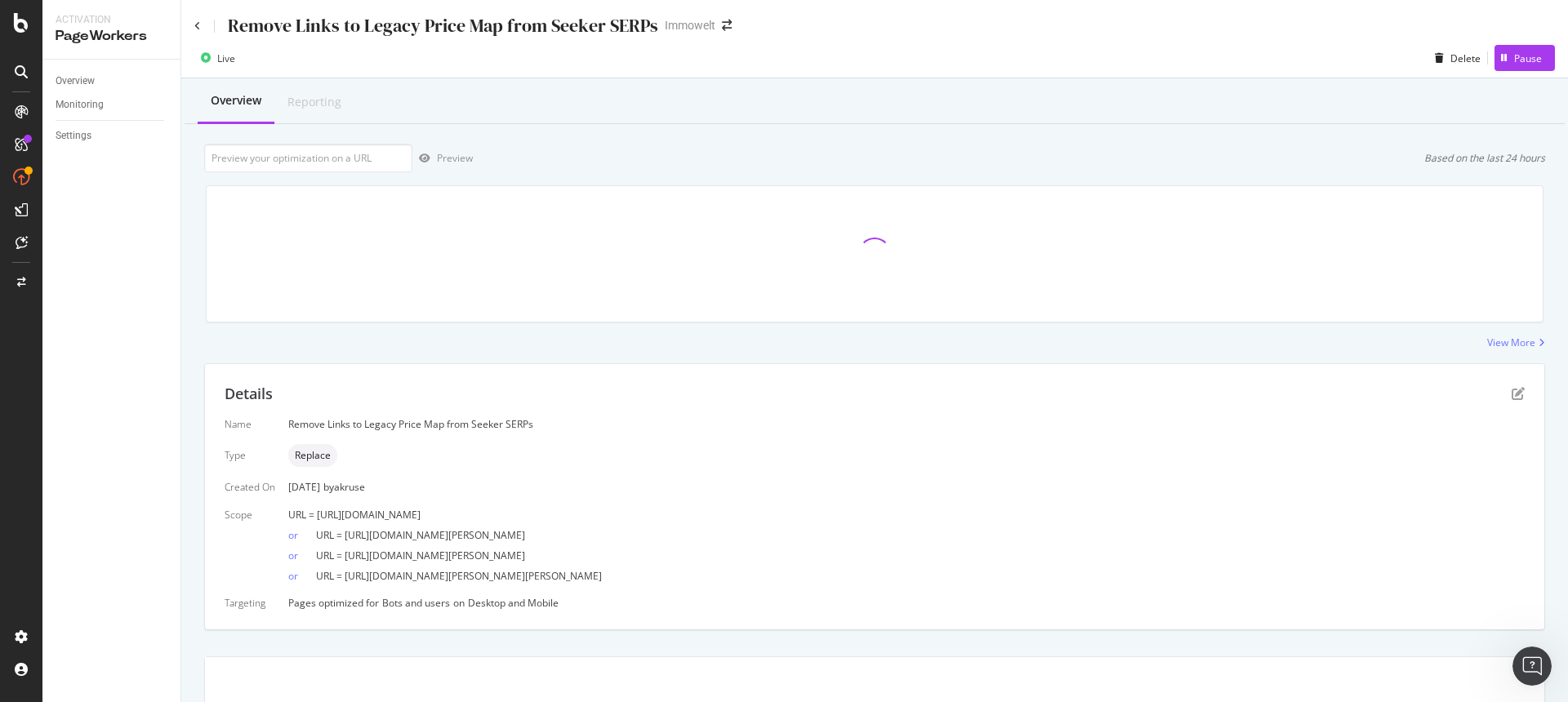
scroll to position [4, 0]
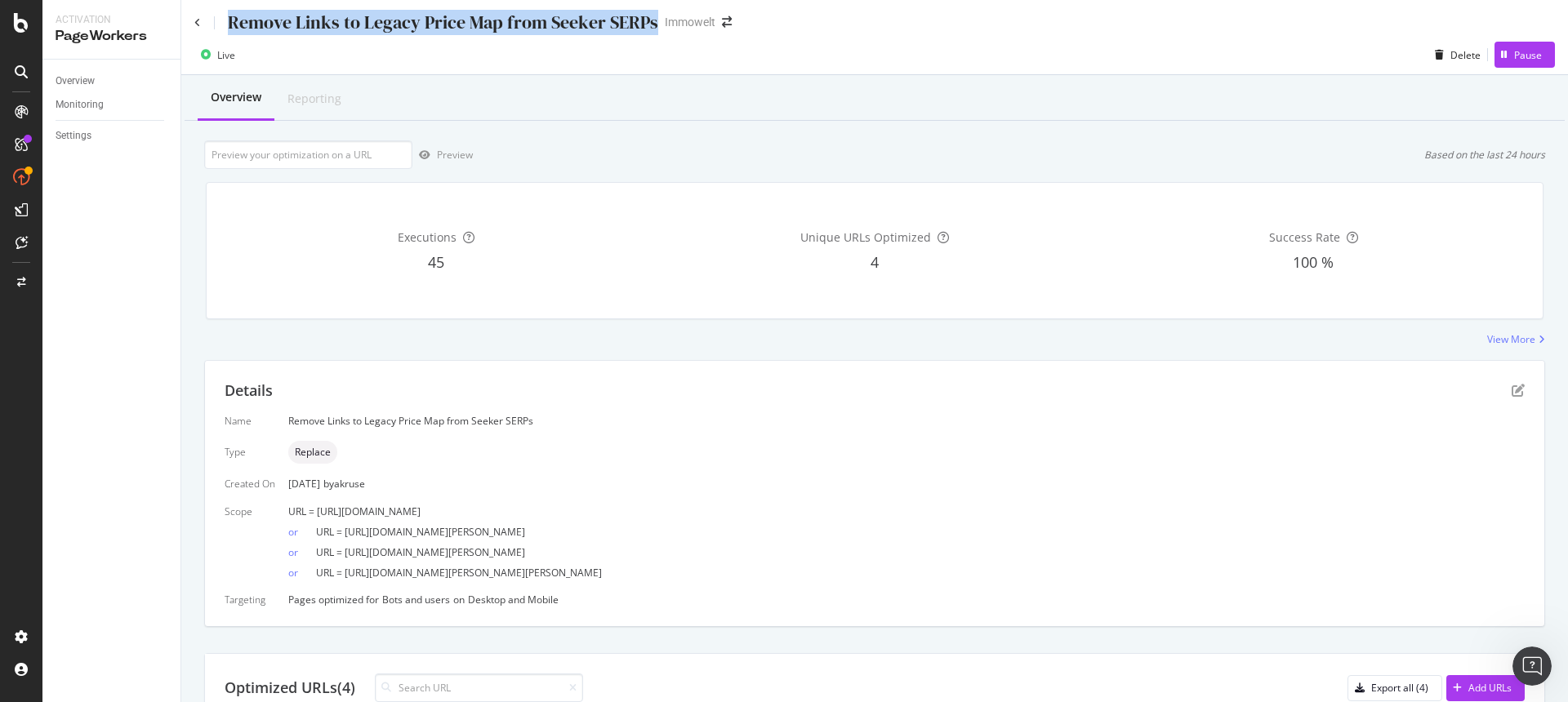
drag, startPoint x: 655, startPoint y: 23, endPoint x: 228, endPoint y: 24, distance: 427.0
click at [228, 24] on div "Remove Links to Legacy Price Map from Seeker SERPs Immowelt" at bounding box center [471, 22] width 554 height 25
copy div "Remove Links to Legacy Price Map from Seeker SERPs"
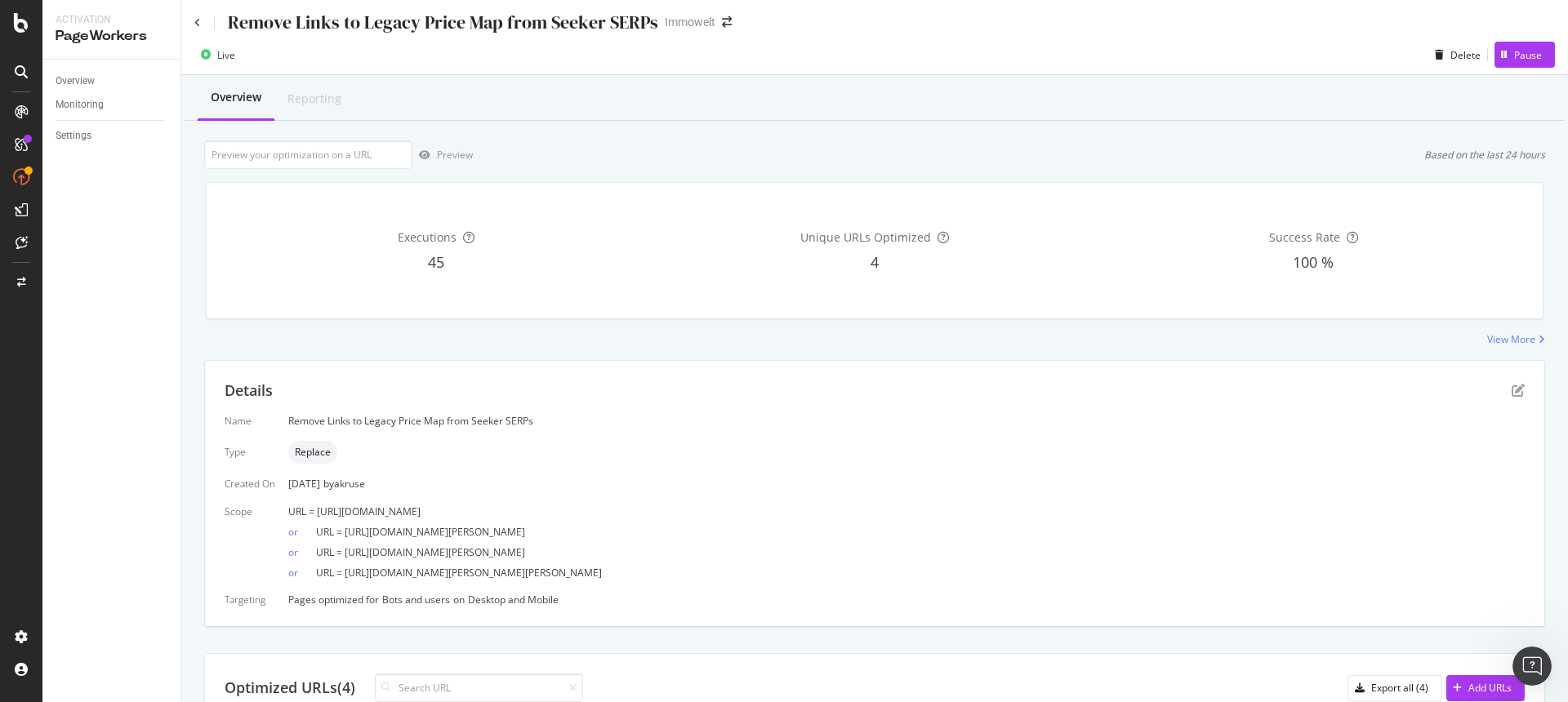
click at [327, 265] on div "45" at bounding box center [436, 263] width 432 height 21
click at [122, 81] on link "Overview" at bounding box center [112, 81] width 114 height 18
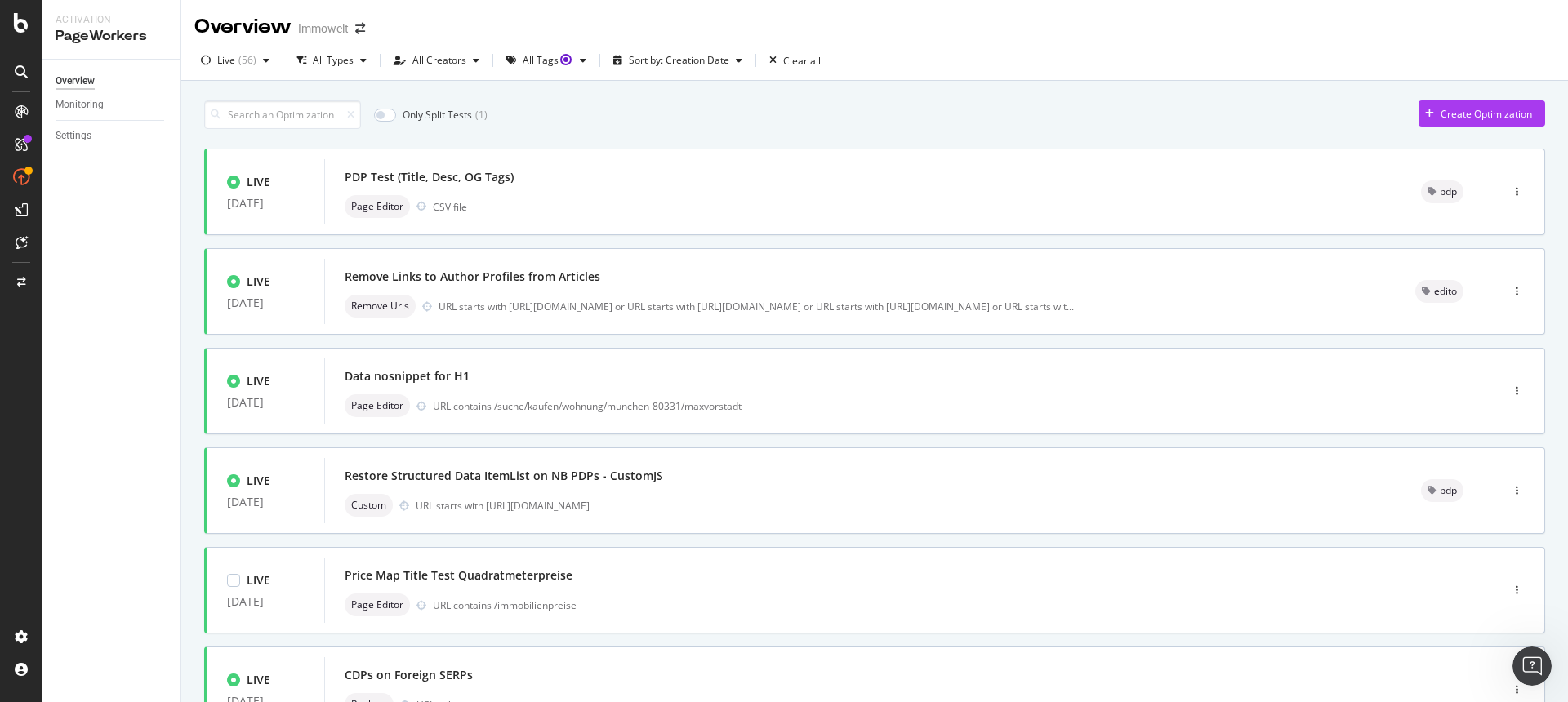
scroll to position [535, 0]
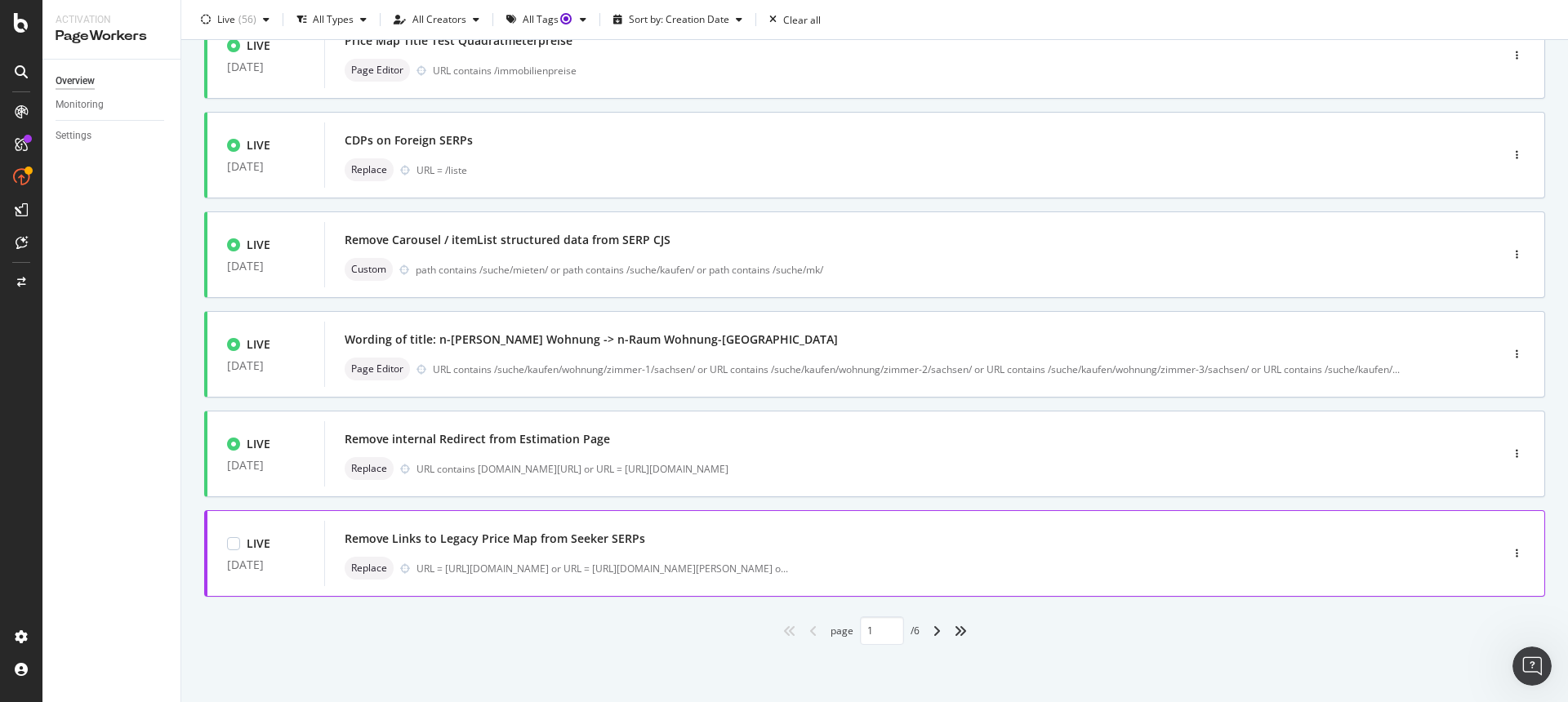
click at [666, 549] on div "Remove Links to Legacy Price Map from Seeker SERPs" at bounding box center [888, 538] width 1086 height 23
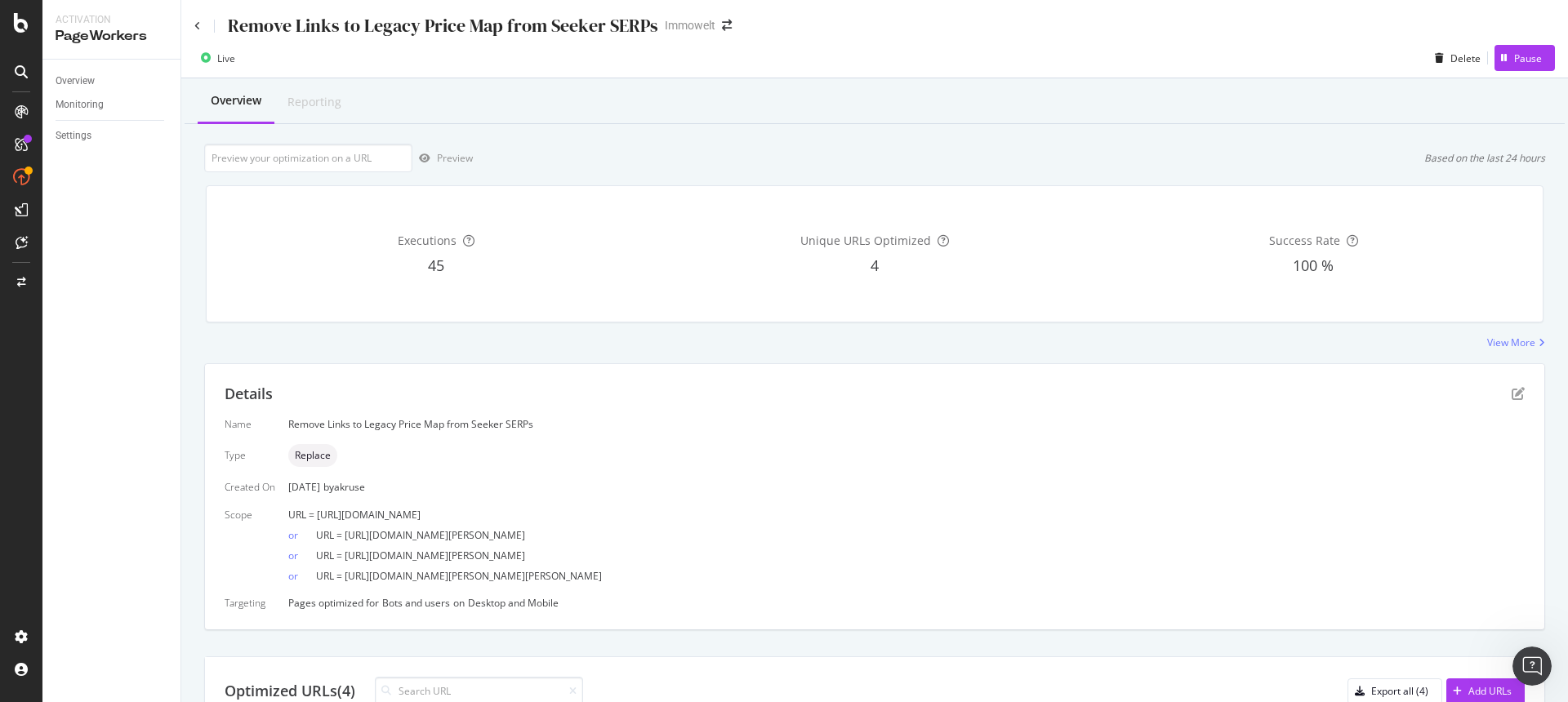
scroll to position [4, 0]
drag, startPoint x: 833, startPoint y: 511, endPoint x: 320, endPoint y: 506, distance: 513.0
click at [320, 506] on div "URL = [URL][DOMAIN_NAME]" at bounding box center [907, 511] width 1237 height 14
drag, startPoint x: 319, startPoint y: 512, endPoint x: 833, endPoint y: 506, distance: 514.0
click at [833, 506] on div "URL = [URL][DOMAIN_NAME]" at bounding box center [907, 511] width 1237 height 14
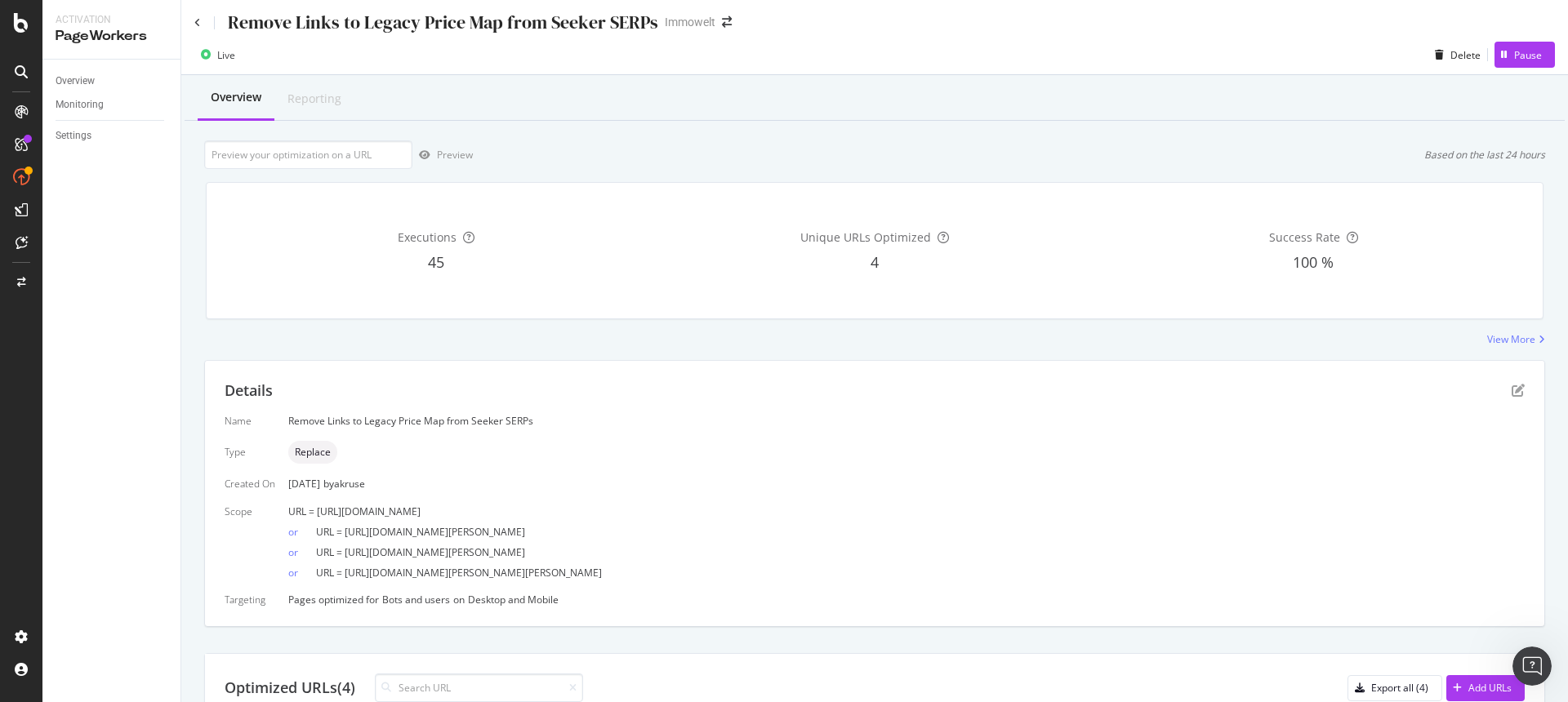
copy span "[URL][DOMAIN_NAME]"
click at [689, 523] on div "or URL = [URL][DOMAIN_NAME][PERSON_NAME]" at bounding box center [907, 529] width 1237 height 20
drag, startPoint x: 757, startPoint y: 532, endPoint x: 347, endPoint y: 532, distance: 410.0
click at [347, 532] on div "or URL = [URL][DOMAIN_NAME][PERSON_NAME]" at bounding box center [907, 529] width 1237 height 20
click at [728, 539] on div "or URL = [URL][DOMAIN_NAME][PERSON_NAME]" at bounding box center [907, 549] width 1237 height 20
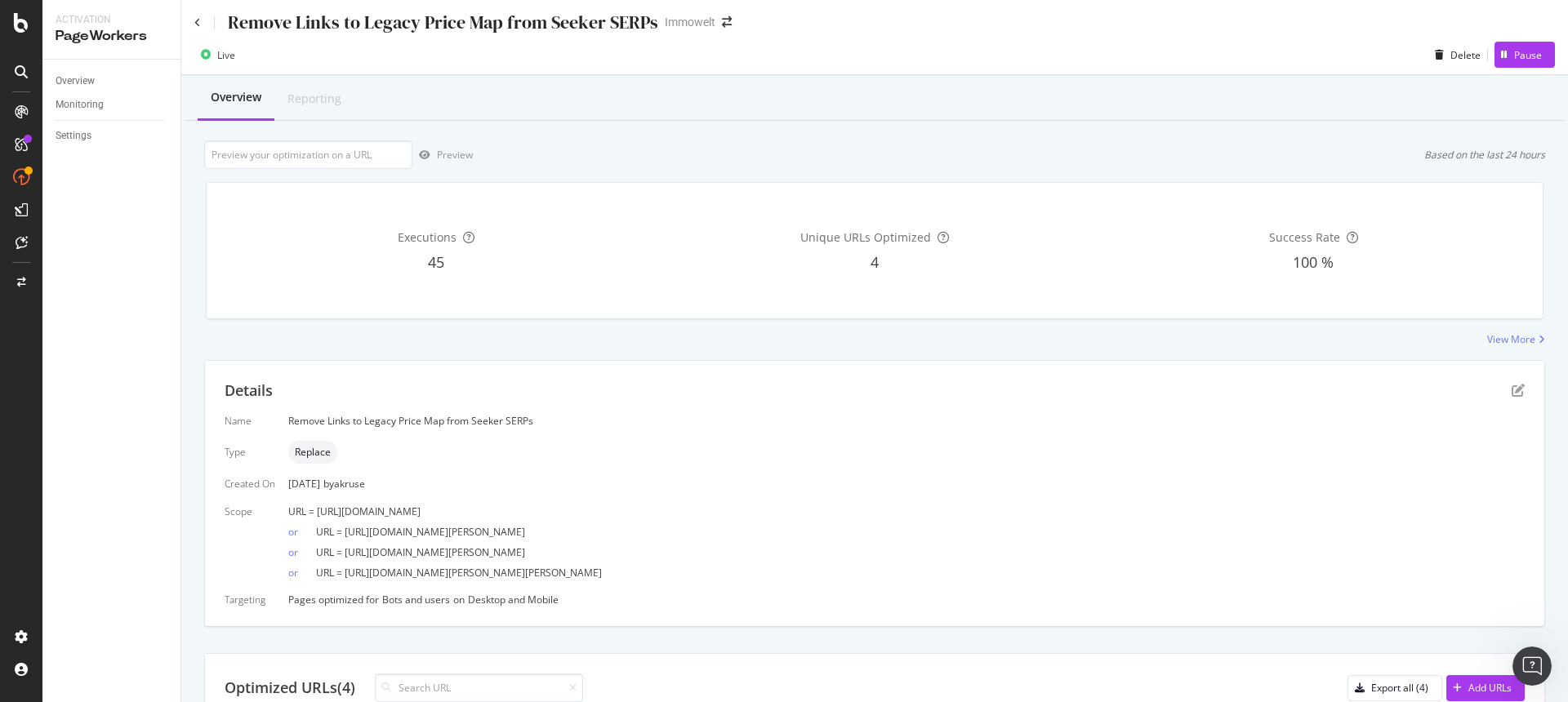
drag, startPoint x: 757, startPoint y: 546, endPoint x: 373, endPoint y: 536, distance: 384.1
click at [346, 548] on div "or URL = [URL][DOMAIN_NAME][PERSON_NAME]" at bounding box center [907, 549] width 1237 height 20
